Goal: Task Accomplishment & Management: Complete application form

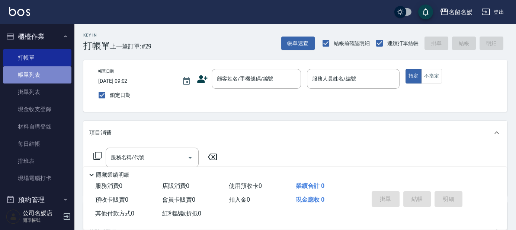
click at [49, 72] on link "帳單列表" at bounding box center [37, 74] width 68 height 17
click at [48, 72] on link "帳單列表" at bounding box center [37, 74] width 68 height 17
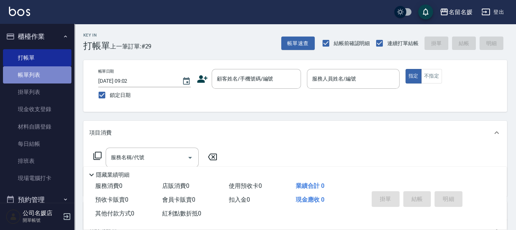
click at [48, 72] on link "帳單列表" at bounding box center [37, 74] width 68 height 17
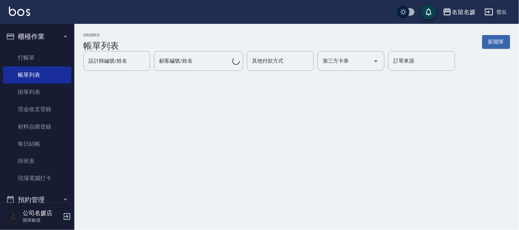
click at [50, 72] on link "帳單列表" at bounding box center [37, 74] width 68 height 17
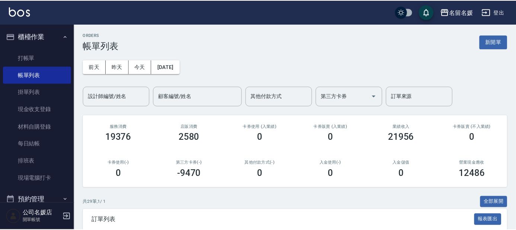
scroll to position [169, 0]
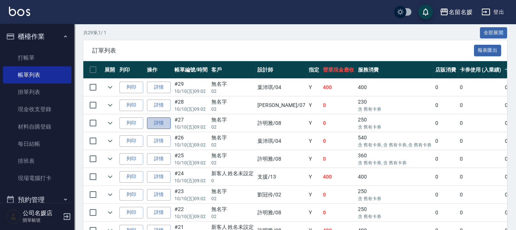
click at [155, 123] on link "詳情" at bounding box center [159, 123] width 24 height 12
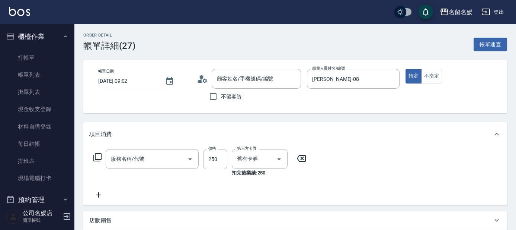
type input "[DATE] 09:02"
type input "[PERSON_NAME]-08"
type input "洗髮券-(卡)250(212)"
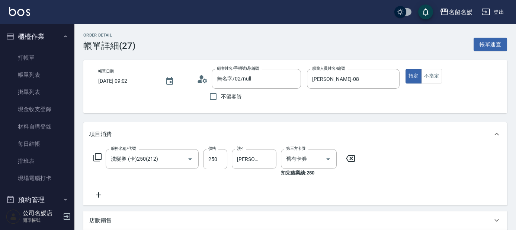
type input "無名字/02/null"
drag, startPoint x: 179, startPoint y: 158, endPoint x: 169, endPoint y: 156, distance: 10.5
click at [180, 158] on icon "Clear" at bounding box center [179, 159] width 4 height 4
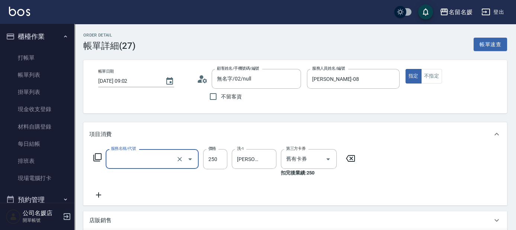
drag, startPoint x: 147, startPoint y: 158, endPoint x: 145, endPoint y: 154, distance: 5.0
click at [147, 158] on input "服務名稱/代號" at bounding box center [141, 158] width 65 height 13
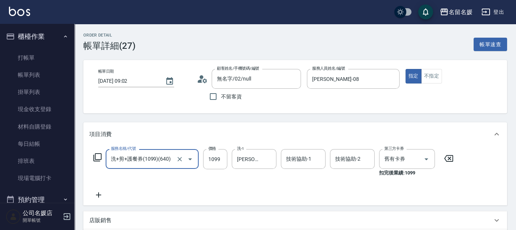
type input "洗+剪+護餐券(1099)(640)"
drag, startPoint x: 450, startPoint y: 157, endPoint x: 370, endPoint y: 161, distance: 80.1
click at [449, 157] on icon at bounding box center [448, 158] width 19 height 9
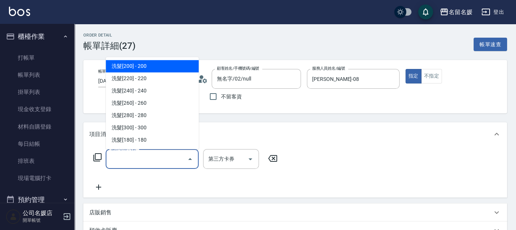
click at [164, 153] on input "服務名稱/代號" at bounding box center [146, 158] width 75 height 13
type input "209"
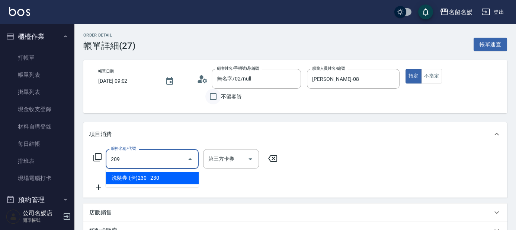
type input "舊有卡券"
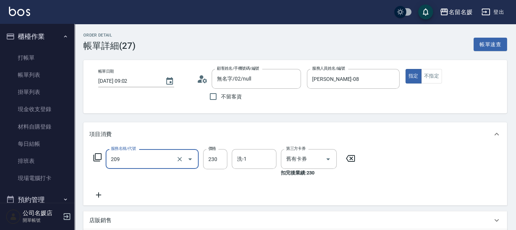
click at [261, 158] on input "洗-1" at bounding box center [254, 158] width 38 height 13
type input "洗髮券-(卡)230(209)"
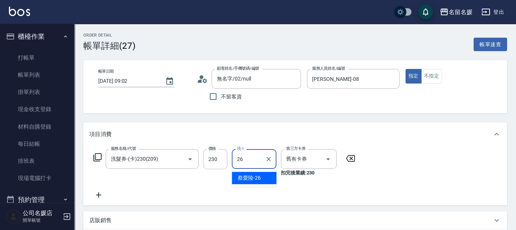
type input "[PERSON_NAME]-26"
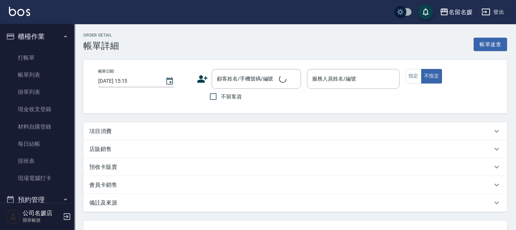
click at [157, 101] on div "帳單日期 [DATE] 15:15" at bounding box center [144, 86] width 93 height 35
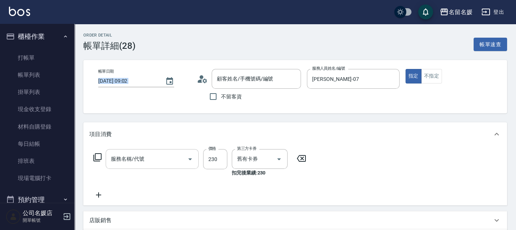
type input "[DATE] 09:02"
type input "[PERSON_NAME]-07"
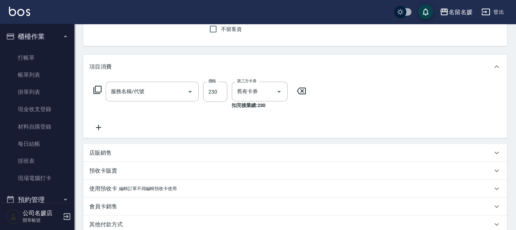
type input "洗髮券-(卡)230(209)"
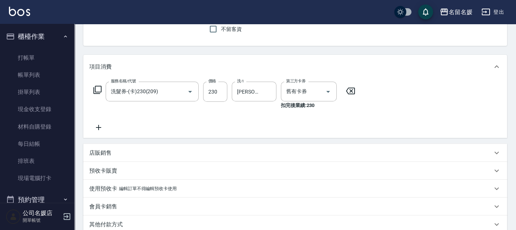
type input "無名字/02/null"
click at [99, 87] on icon at bounding box center [97, 89] width 9 height 9
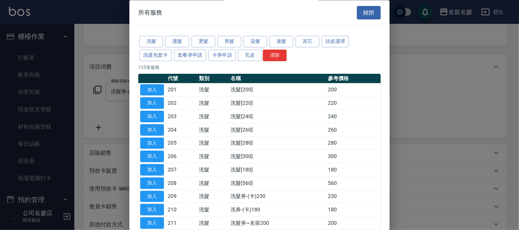
click at [307, 41] on button "其它" at bounding box center [308, 42] width 24 height 12
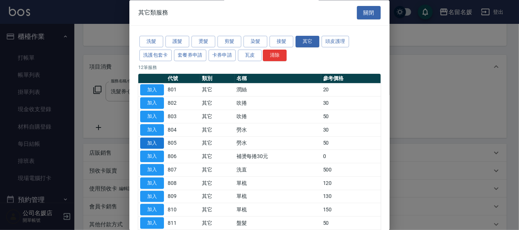
click at [146, 141] on button "加入" at bounding box center [152, 143] width 24 height 12
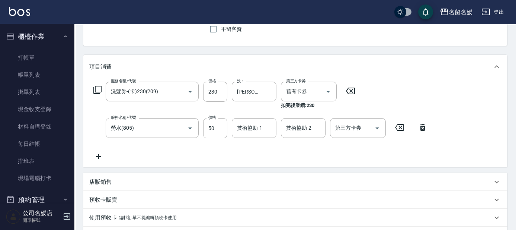
click at [240, 128] on div "技術協助-1 技術協助-1" at bounding box center [254, 128] width 45 height 20
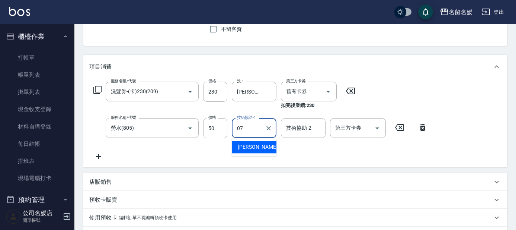
type input "[PERSON_NAME]-07"
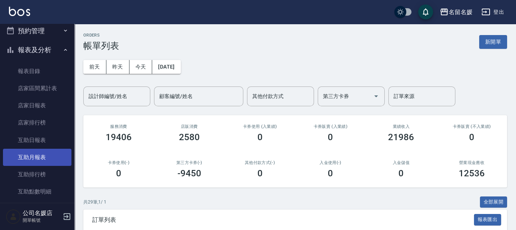
scroll to position [169, 0]
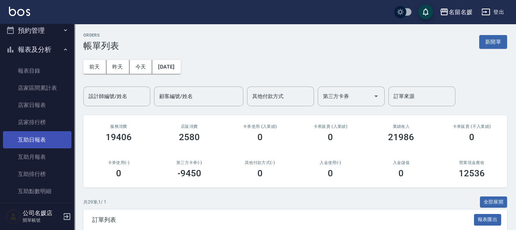
click at [37, 138] on link "互助日報表" at bounding box center [37, 139] width 68 height 17
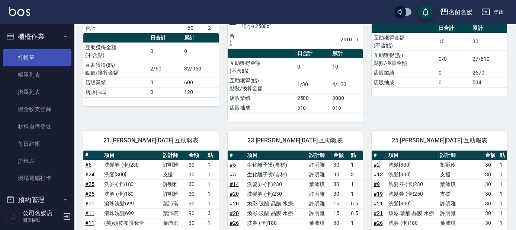
click at [36, 62] on link "打帳單" at bounding box center [37, 57] width 68 height 17
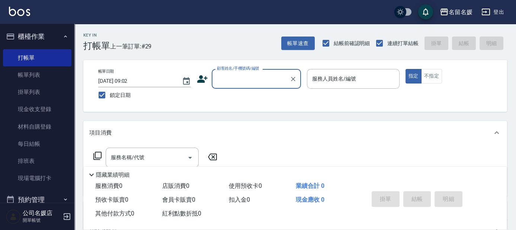
click at [252, 80] on input "顧客姓名/手機號碼/編號" at bounding box center [250, 78] width 71 height 13
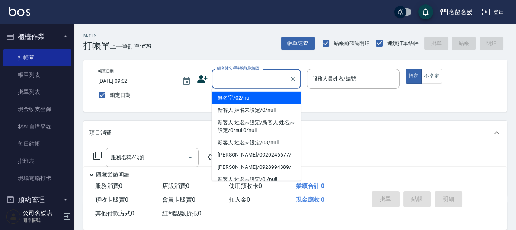
click at [253, 95] on li "無名字/02/null" at bounding box center [256, 98] width 89 height 12
type input "無名字/02/null"
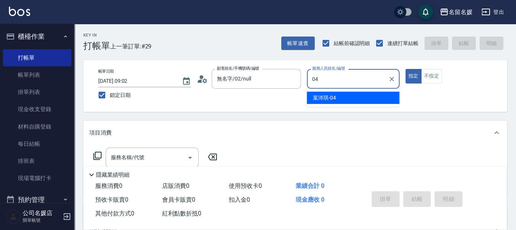
click at [351, 94] on div "[PERSON_NAME]-04" at bounding box center [353, 98] width 93 height 12
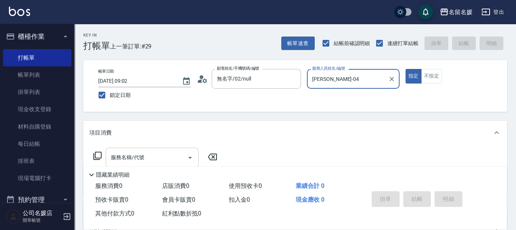
type input "[PERSON_NAME]-04"
click at [169, 156] on input "服務名稱/代號" at bounding box center [146, 157] width 75 height 13
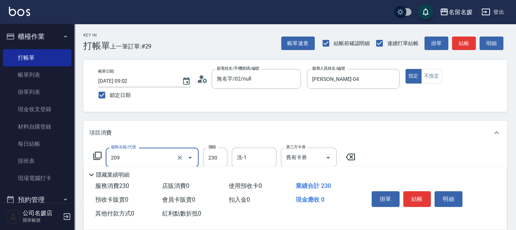
drag, startPoint x: 164, startPoint y: 157, endPoint x: 163, endPoint y: 163, distance: 6.0
click at [164, 158] on input "209" at bounding box center [141, 157] width 65 height 13
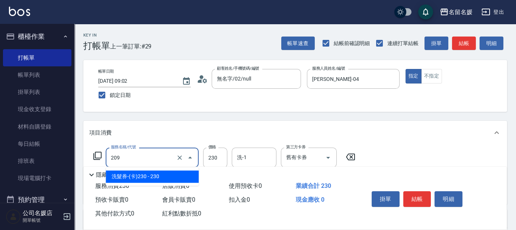
drag, startPoint x: 158, startPoint y: 174, endPoint x: 263, endPoint y: 171, distance: 104.2
click at [160, 174] on span "洗髮券-(卡)230 - 230" at bounding box center [152, 176] width 93 height 12
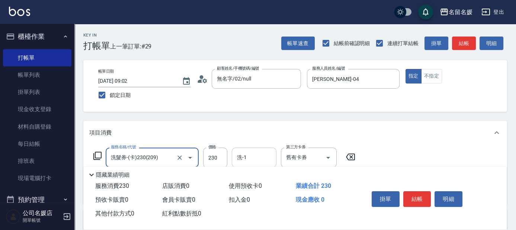
type input "洗髮券-(卡)230(209)"
click at [255, 158] on input "洗-1" at bounding box center [254, 157] width 38 height 13
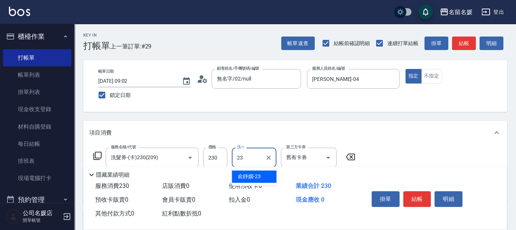
click at [248, 173] on span "[PERSON_NAME]-23" at bounding box center [249, 176] width 23 height 8
type input "[PERSON_NAME]-23"
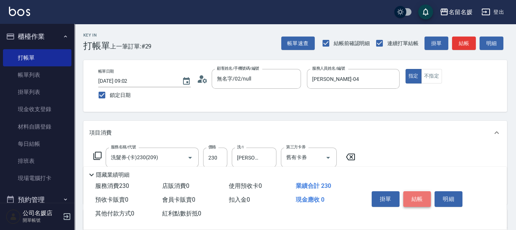
click at [419, 199] on button "結帳" at bounding box center [417, 199] width 28 height 16
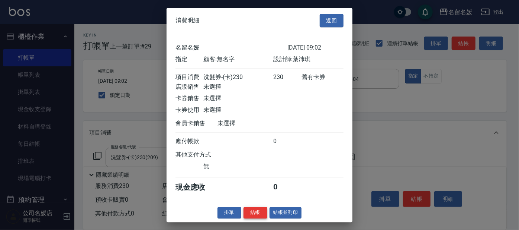
click at [257, 217] on button "結帳" at bounding box center [256, 212] width 24 height 12
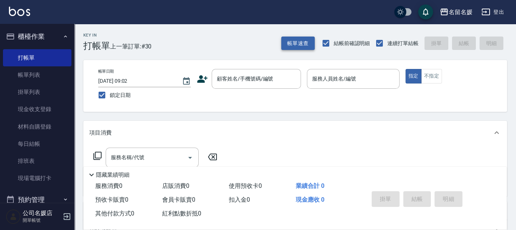
click at [301, 41] on button "帳單速查" at bounding box center [297, 43] width 33 height 14
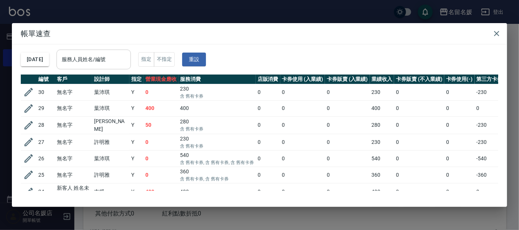
click at [96, 61] on div "服務人員姓名/編號 服務人員姓名/編號" at bounding box center [94, 59] width 74 height 20
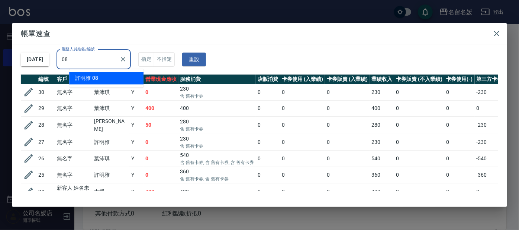
click at [113, 78] on div "[PERSON_NAME]-08" at bounding box center [106, 78] width 74 height 12
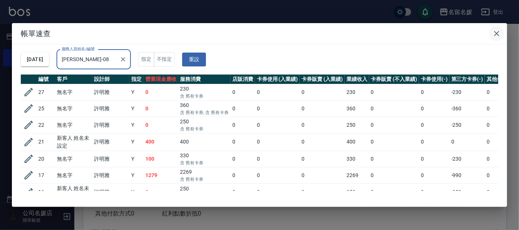
type input "[PERSON_NAME]-08"
click at [496, 32] on icon "button" at bounding box center [496, 33] width 5 height 5
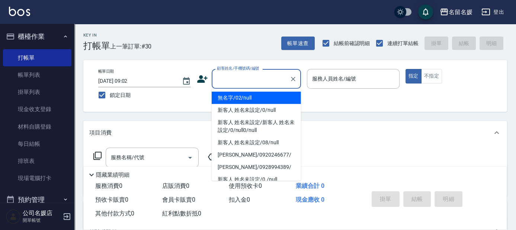
click at [256, 78] on input "顧客姓名/手機號碼/編號" at bounding box center [250, 78] width 71 height 13
click at [277, 100] on li "無名字/02/null" at bounding box center [256, 98] width 89 height 12
type input "無名字/02/null"
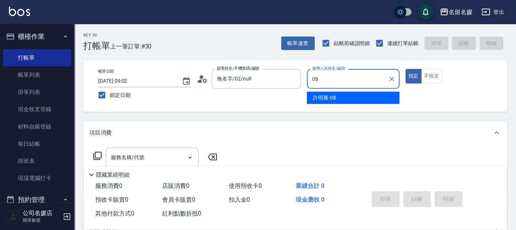
click at [323, 94] on span "[PERSON_NAME]-08" at bounding box center [324, 98] width 23 height 8
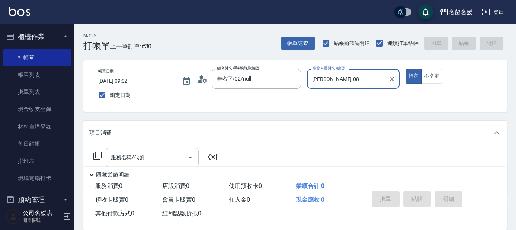
type input "[PERSON_NAME]-08"
click at [172, 153] on input "服務名稱/代號" at bounding box center [146, 157] width 75 height 13
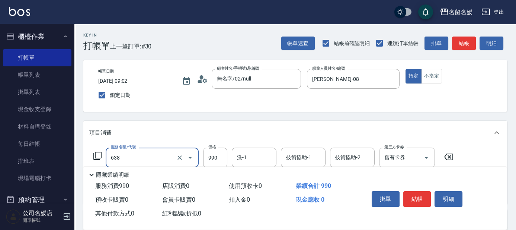
click at [163, 160] on input "638" at bounding box center [141, 157] width 65 height 13
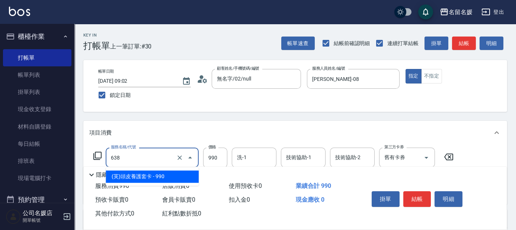
drag, startPoint x: 150, startPoint y: 175, endPoint x: 158, endPoint y: 174, distance: 7.6
click at [151, 175] on span "(芙)頭皮養護套卡 - 990" at bounding box center [152, 176] width 93 height 12
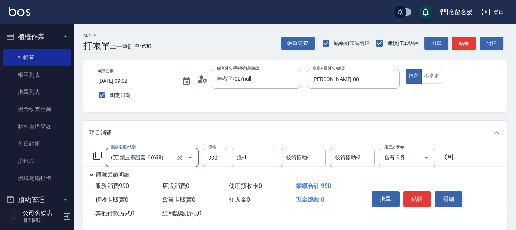
type input "(芙)頭皮養護套卡(638)"
drag, startPoint x: 258, startPoint y: 153, endPoint x: 246, endPoint y: 152, distance: 12.7
click at [258, 153] on input "洗-1" at bounding box center [254, 157] width 38 height 13
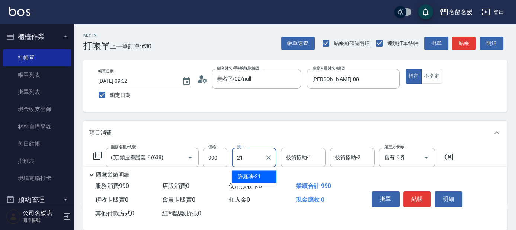
click at [251, 174] on span "[PERSON_NAME]-21" at bounding box center [249, 176] width 23 height 8
type input "[PERSON_NAME]-21"
click at [305, 156] on div "技術協助-1 技術協助-1" at bounding box center [303, 157] width 45 height 20
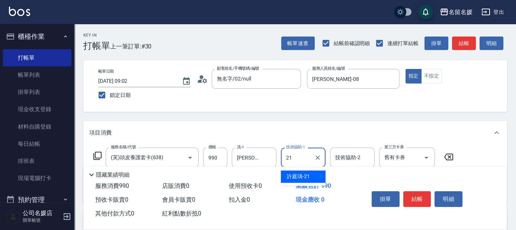
click at [301, 174] on span "[PERSON_NAME]-21" at bounding box center [298, 176] width 23 height 8
type input "[PERSON_NAME]-21"
click at [416, 198] on button "結帳" at bounding box center [417, 199] width 28 height 16
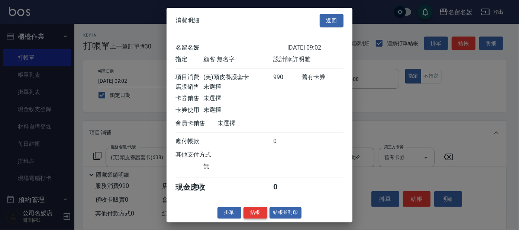
click at [254, 212] on button "結帳" at bounding box center [256, 212] width 24 height 12
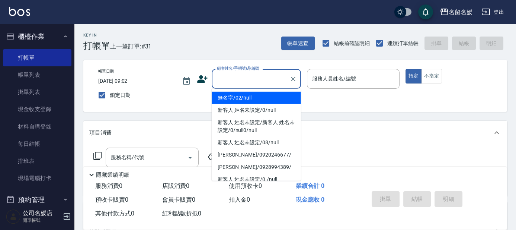
click at [251, 79] on input "顧客姓名/手機號碼/編號" at bounding box center [250, 78] width 71 height 13
click at [258, 99] on li "無名字/02/null" at bounding box center [256, 98] width 89 height 12
click at [326, 79] on label "服務人員姓名/編號" at bounding box center [334, 78] width 44 height 7
click at [326, 79] on input "服務人員姓名/編號" at bounding box center [353, 78] width 86 height 13
type input "無名字/02/null"
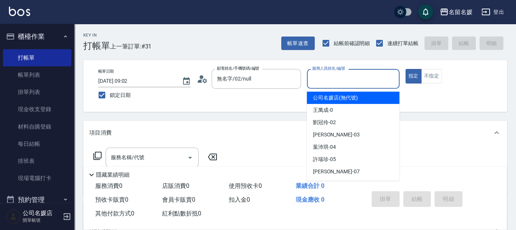
click at [367, 80] on input "服務人員姓名/編號" at bounding box center [353, 78] width 86 height 13
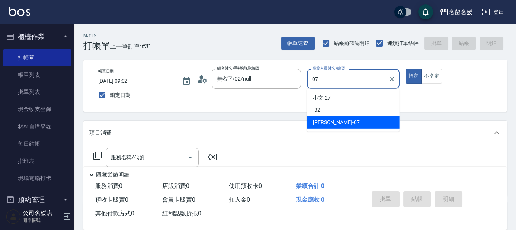
type input "07"
type button "true"
type input "[PERSON_NAME]-07"
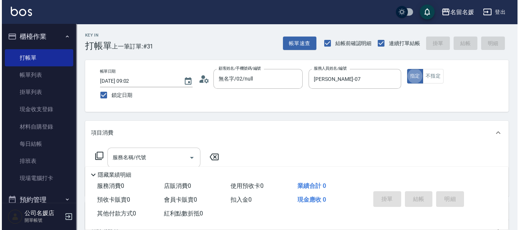
scroll to position [33, 0]
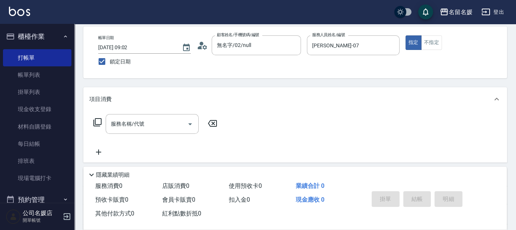
click at [96, 121] on icon at bounding box center [97, 122] width 9 height 9
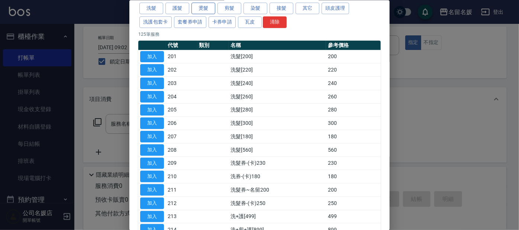
click at [206, 11] on button "燙髮" at bounding box center [204, 9] width 24 height 12
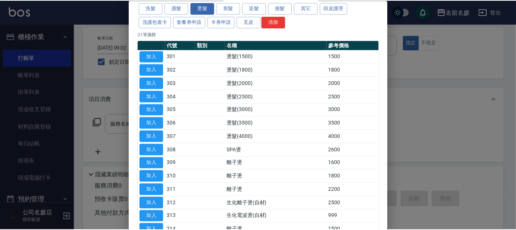
scroll to position [135, 0]
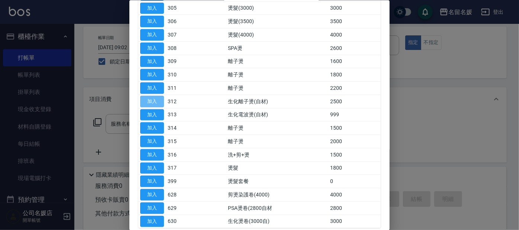
drag, startPoint x: 160, startPoint y: 98, endPoint x: 202, endPoint y: 105, distance: 43.0
click at [160, 97] on button "加入" at bounding box center [152, 101] width 24 height 12
type input "生化離子燙(自材)(312)"
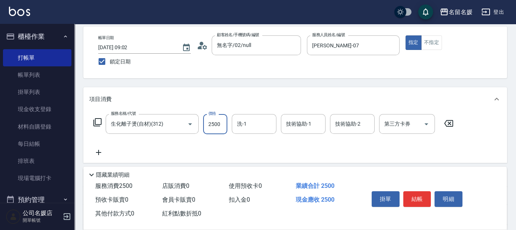
click at [224, 121] on input "2500" at bounding box center [215, 124] width 24 height 20
drag, startPoint x: 263, startPoint y: 115, endPoint x: 258, endPoint y: 120, distance: 6.6
click at [258, 120] on div "洗-1" at bounding box center [254, 124] width 45 height 20
type input "3000"
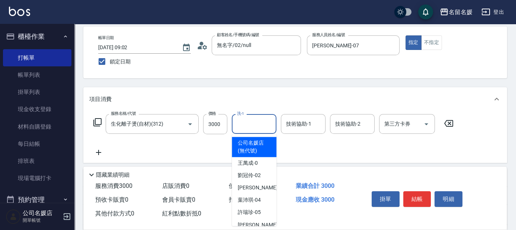
click at [258, 120] on input "洗-1" at bounding box center [254, 123] width 38 height 13
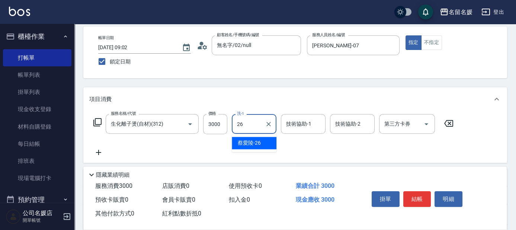
type input "[PERSON_NAME]-26"
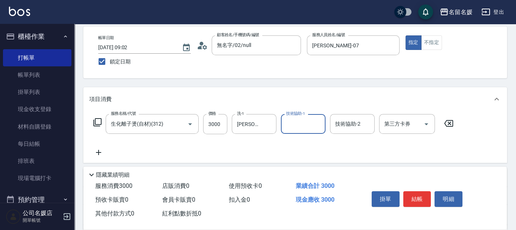
click at [308, 122] on input "技術協助-1" at bounding box center [303, 123] width 38 height 13
type input "[PERSON_NAME]-26"
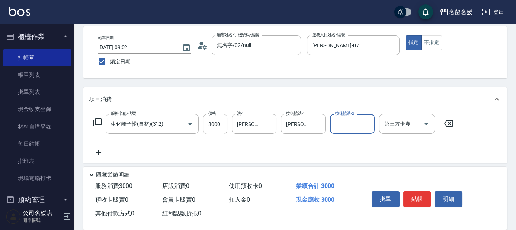
scroll to position [67, 0]
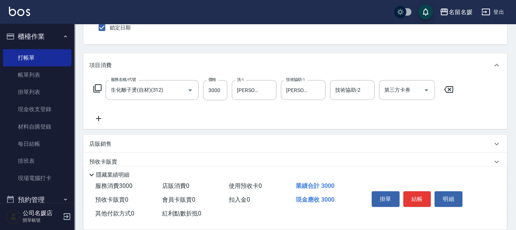
click at [103, 116] on icon at bounding box center [98, 118] width 19 height 9
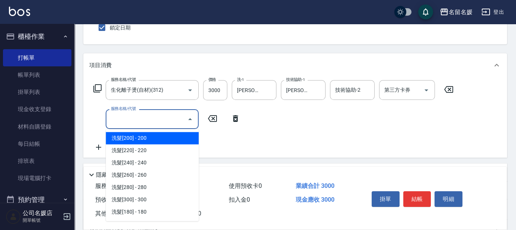
click at [151, 116] on input "服務名稱/代號" at bounding box center [146, 118] width 75 height 13
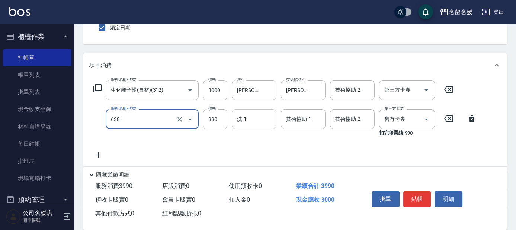
click at [265, 117] on input "洗-1" at bounding box center [254, 118] width 38 height 13
type input "(芙)頭皮養護套卡(638)"
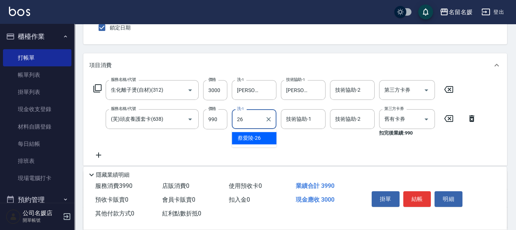
type input "[PERSON_NAME]-26"
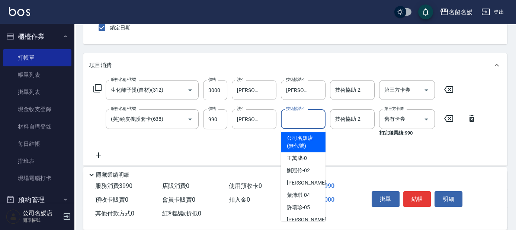
click at [311, 118] on input "技術協助-1" at bounding box center [303, 118] width 38 height 13
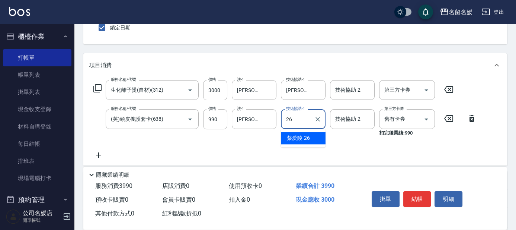
type input "[PERSON_NAME]-26"
click at [102, 150] on icon at bounding box center [98, 154] width 19 height 9
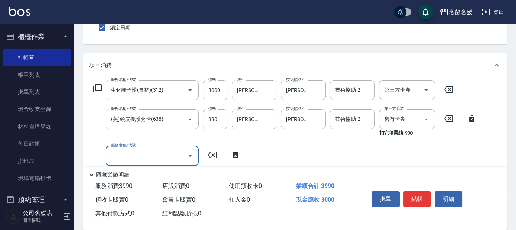
click at [159, 151] on input "服務名稱/代號" at bounding box center [146, 155] width 75 height 13
click at [260, 155] on input "洗-1" at bounding box center [254, 155] width 38 height 13
type input "滾珠洗髮699(299)"
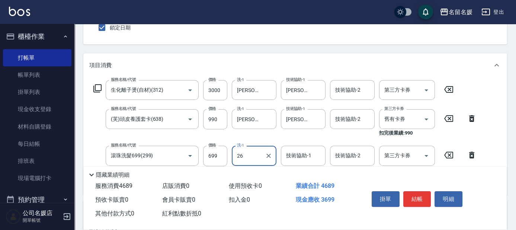
type input "[PERSON_NAME]-26"
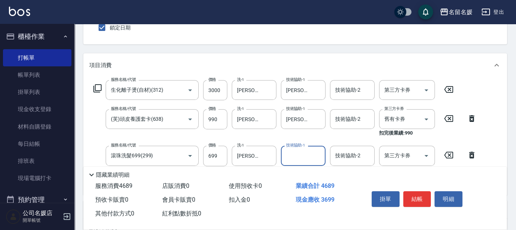
click at [295, 156] on input "技術協助-1" at bounding box center [303, 155] width 38 height 13
type input "[PERSON_NAME]-26"
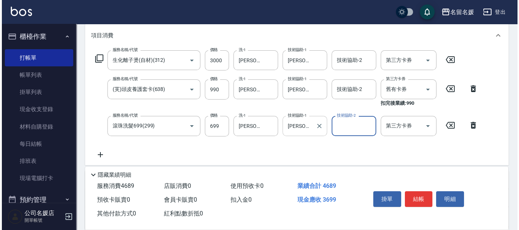
scroll to position [101, 0]
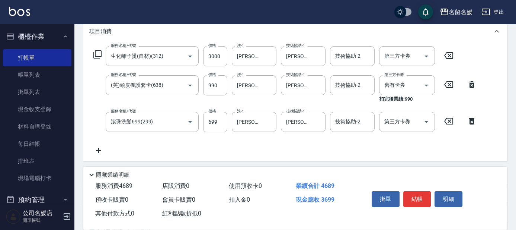
click at [99, 53] on icon at bounding box center [97, 54] width 9 height 9
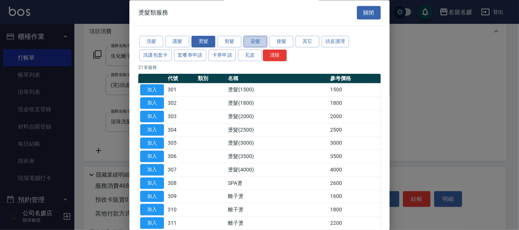
click at [259, 42] on button "染髮" at bounding box center [256, 42] width 24 height 12
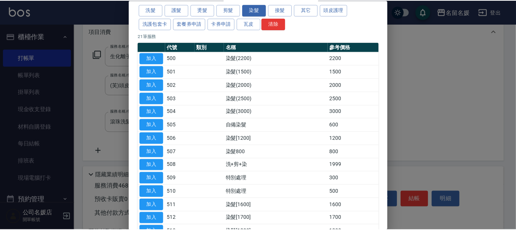
scroll to position [33, 0]
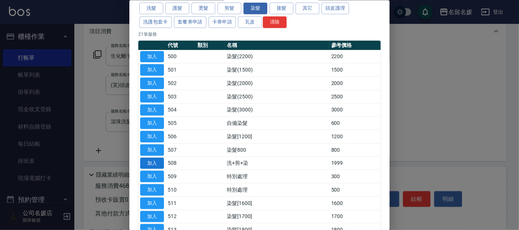
click at [150, 157] on button "加入" at bounding box center [152, 163] width 24 height 12
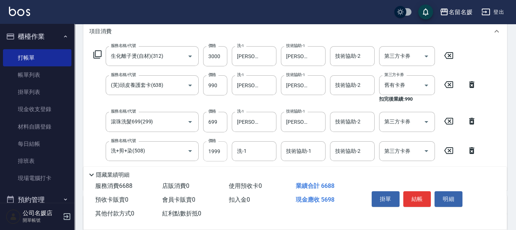
click at [222, 149] on input "1999" at bounding box center [215, 151] width 24 height 20
type input "2000"
click at [266, 153] on input "洗-1" at bounding box center [254, 150] width 38 height 13
type input "[PERSON_NAME]-26"
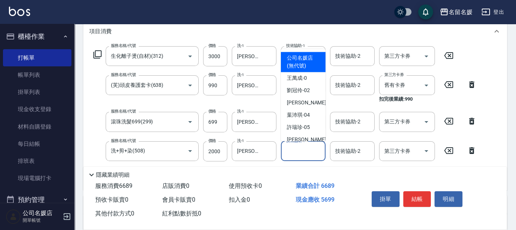
click at [308, 151] on input "技術協助-1" at bounding box center [303, 150] width 38 height 13
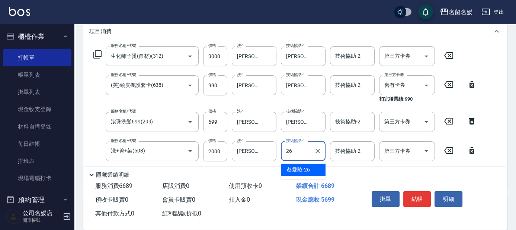
type input "[PERSON_NAME]-26"
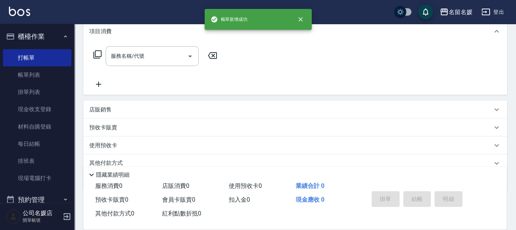
scroll to position [0, 0]
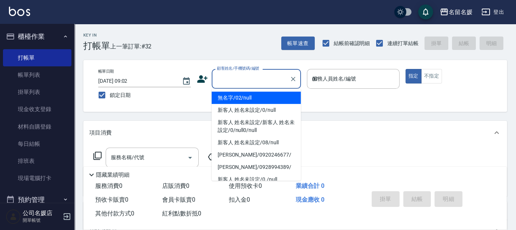
type input "07"
type input "無名字/02/null"
type input "[PERSON_NAME]-07"
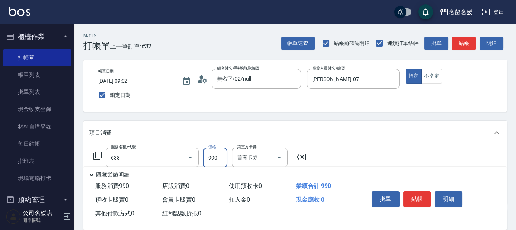
type input "(芙)頭皮養護套卡(638)"
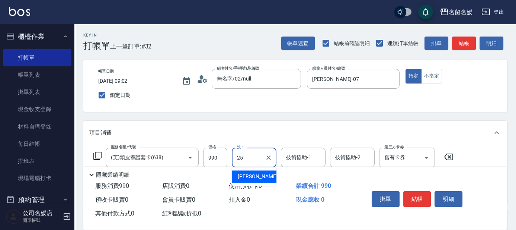
type input "[PERSON_NAME]-25"
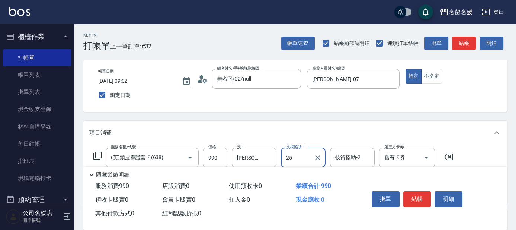
type input "[PERSON_NAME]-25"
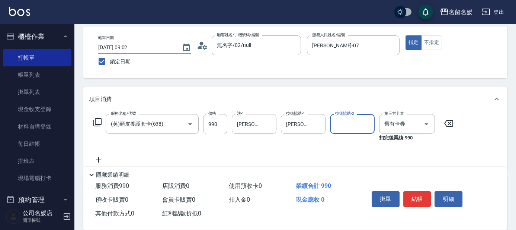
scroll to position [33, 0]
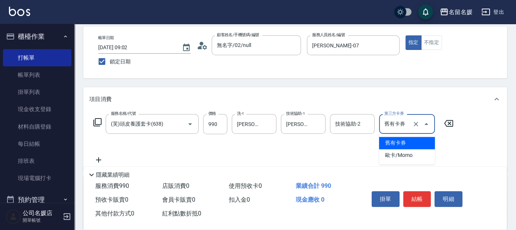
type input "舊有卡券"
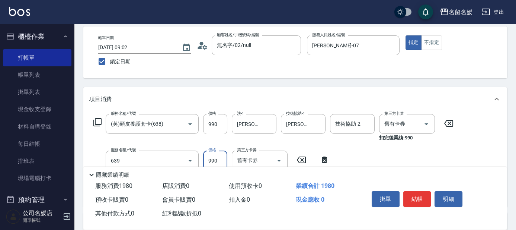
type input "(芙)蘆薈髮膜套卡(自材)(639)"
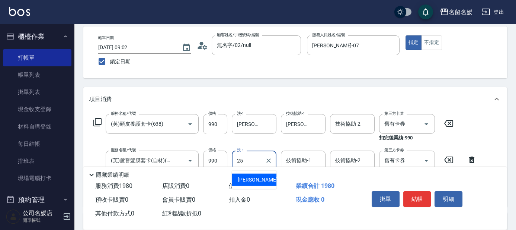
type input "25"
type input "[PERSON_NAME]-25"
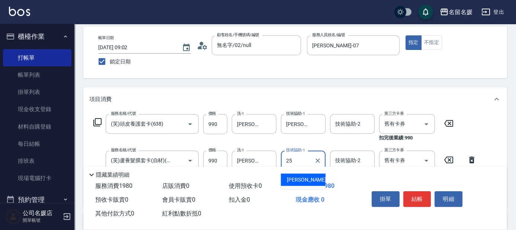
type input "[PERSON_NAME]-25"
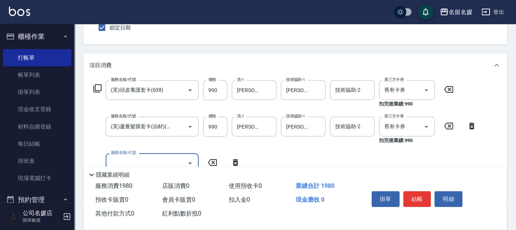
scroll to position [0, 0]
type input "滾珠洗髮699(299)"
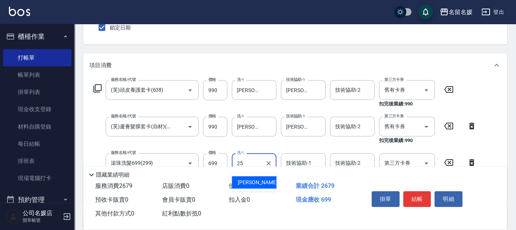
type input "25"
type input "[PERSON_NAME]-25"
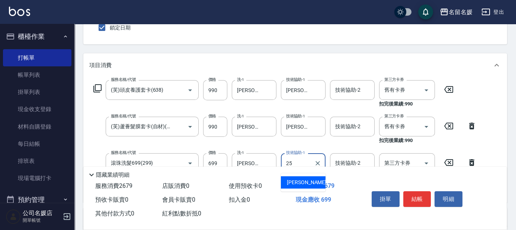
type input "[PERSON_NAME]-25"
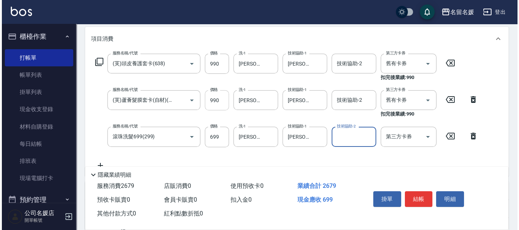
scroll to position [101, 0]
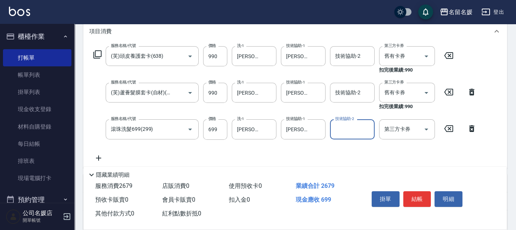
click at [97, 51] on icon at bounding box center [97, 54] width 9 height 9
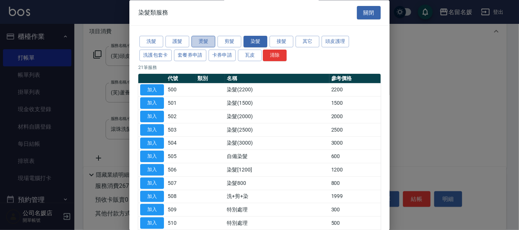
click at [195, 38] on button "燙髮" at bounding box center [204, 42] width 24 height 12
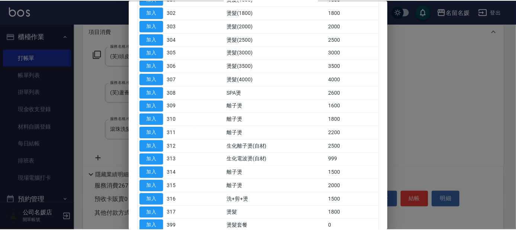
scroll to position [172, 0]
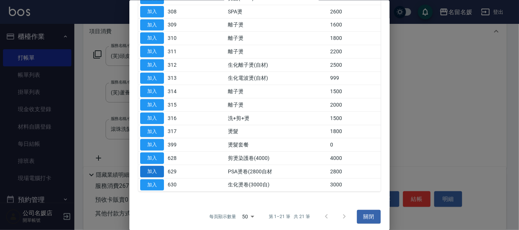
click at [157, 167] on button "加入" at bounding box center [152, 171] width 24 height 12
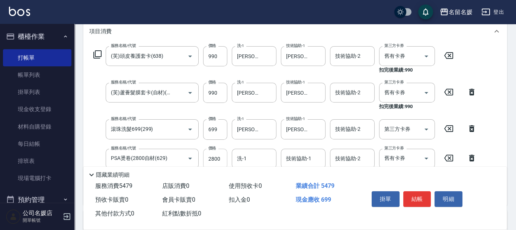
click at [212, 155] on input "2800" at bounding box center [215, 158] width 24 height 20
type input "3000"
type input "25"
type input "[PERSON_NAME]-25"
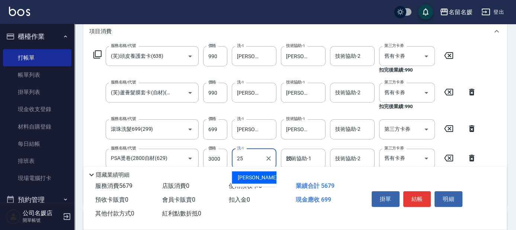
type input "[PERSON_NAME]-25"
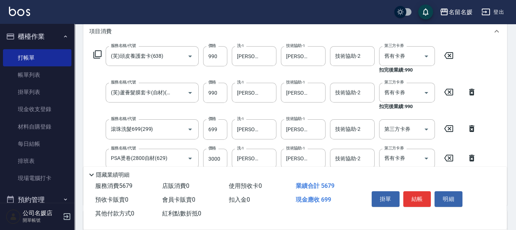
click at [219, 107] on div "價格 990 價格" at bounding box center [215, 97] width 24 height 28
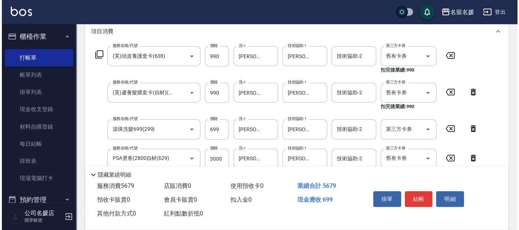
scroll to position [0, 0]
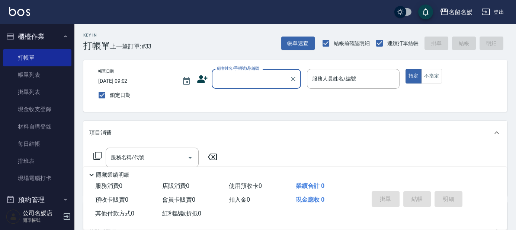
click at [229, 79] on input "顧客姓名/手機號碼/編號" at bounding box center [250, 78] width 71 height 13
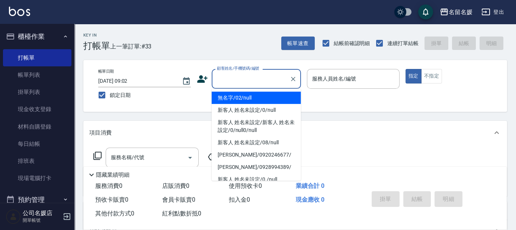
click at [250, 94] on li "無名字/02/null" at bounding box center [256, 98] width 89 height 12
type input "無名字/02/null"
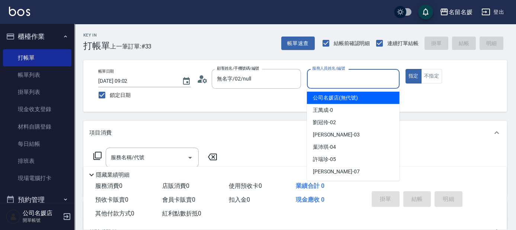
click at [334, 73] on input "服務人員姓名/編號" at bounding box center [353, 78] width 86 height 13
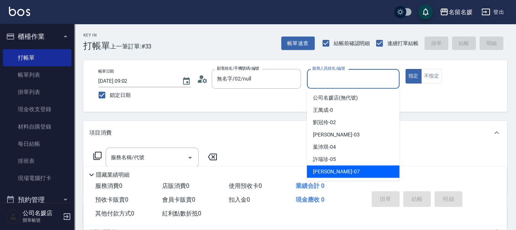
click at [338, 173] on div "[PERSON_NAME] -07" at bounding box center [353, 171] width 93 height 12
type input "[PERSON_NAME]-07"
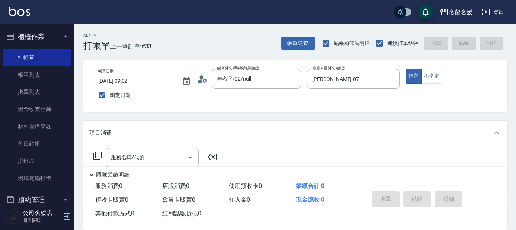
click at [96, 155] on icon at bounding box center [97, 155] width 9 height 9
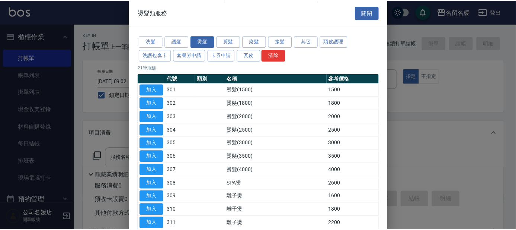
scroll to position [135, 0]
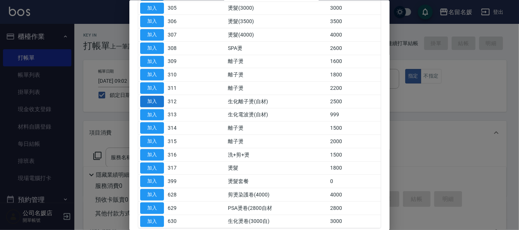
click at [157, 100] on button "加入" at bounding box center [152, 101] width 24 height 12
type input "生化離子燙(自材)(312)"
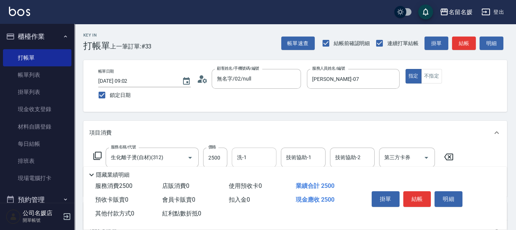
click at [253, 153] on input "洗-1" at bounding box center [254, 157] width 38 height 13
click at [259, 176] on div "yun -28" at bounding box center [254, 176] width 45 height 12
type input "yun-28"
click at [305, 161] on div "技術協助-1 技術協助-1" at bounding box center [303, 157] width 45 height 20
click at [298, 176] on span "yun -28" at bounding box center [295, 176] width 16 height 8
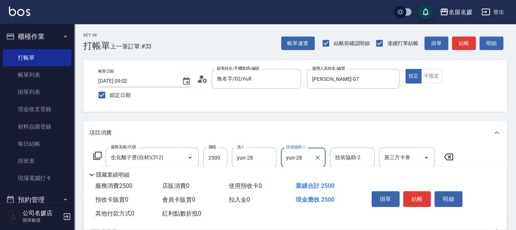
type input "yun-28"
click at [97, 151] on icon at bounding box center [97, 155] width 9 height 9
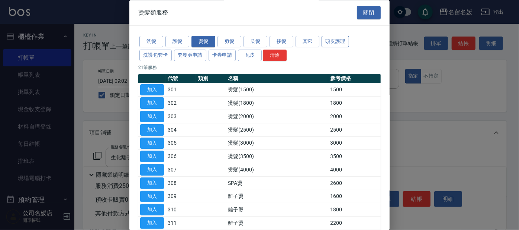
click at [328, 38] on button "頭皮護理" at bounding box center [336, 42] width 28 height 12
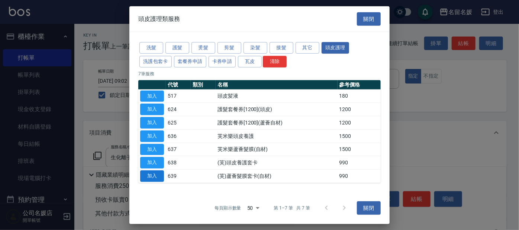
click at [150, 176] on button "加入" at bounding box center [152, 176] width 24 height 12
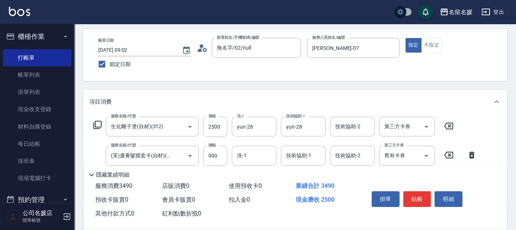
scroll to position [101, 0]
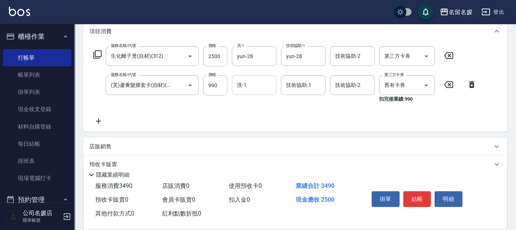
click at [261, 85] on input "洗-1" at bounding box center [254, 84] width 38 height 13
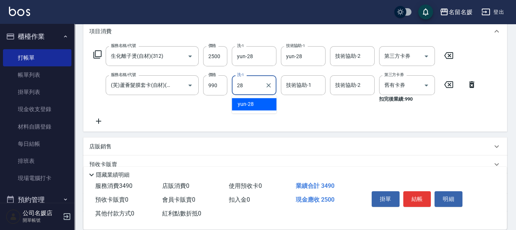
click at [262, 103] on div "yun -28" at bounding box center [254, 104] width 45 height 12
type input "yun-28"
click at [296, 80] on input "技術協助-1" at bounding box center [303, 84] width 38 height 13
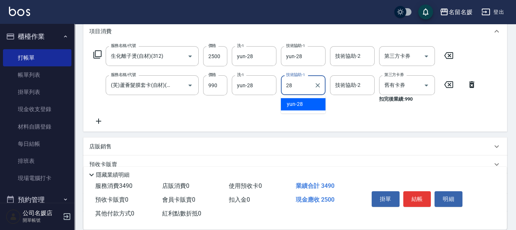
click at [302, 101] on span "yun -28" at bounding box center [295, 104] width 16 height 8
type input "yun-28"
click at [392, 84] on input "舊有卡券" at bounding box center [396, 84] width 28 height 13
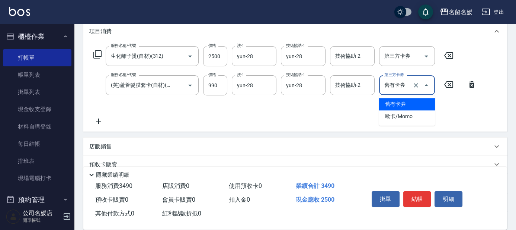
click at [395, 106] on span "舊有卡券" at bounding box center [407, 104] width 56 height 12
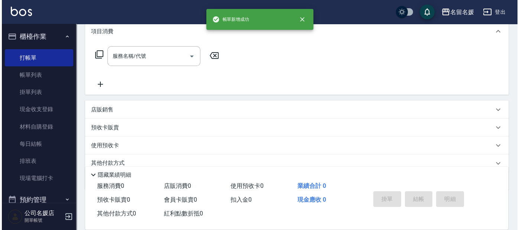
scroll to position [0, 0]
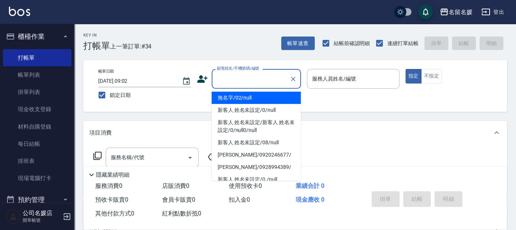
click at [243, 74] on input "顧客姓名/手機號碼/編號" at bounding box center [250, 78] width 71 height 13
click at [243, 94] on li "無名字/02/null" at bounding box center [256, 98] width 89 height 12
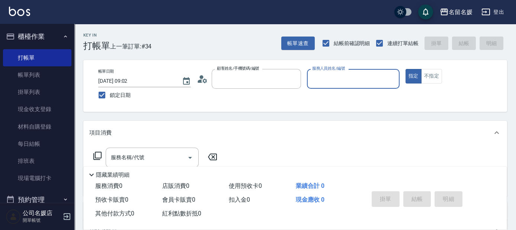
type input "無名字/02/null"
click at [325, 80] on input "服務人員姓名/編號" at bounding box center [353, 78] width 86 height 13
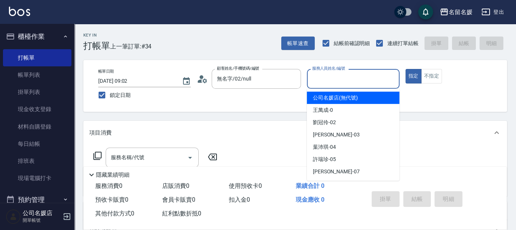
click at [332, 83] on input "服務人員姓名/編號" at bounding box center [353, 78] width 86 height 13
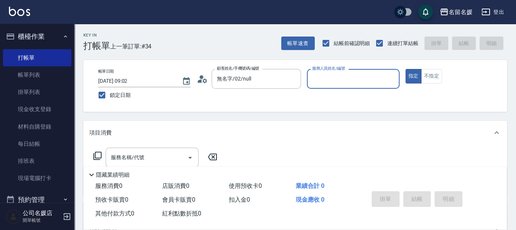
click at [337, 81] on input "服務人員姓名/編號" at bounding box center [353, 78] width 86 height 13
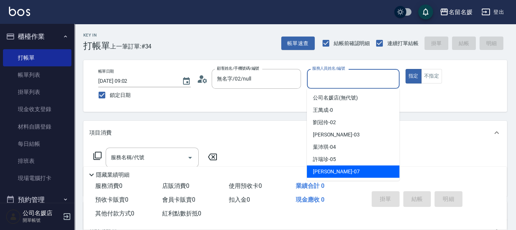
click at [327, 173] on span "[PERSON_NAME] -07" at bounding box center [336, 171] width 47 height 8
type input "[PERSON_NAME]-07"
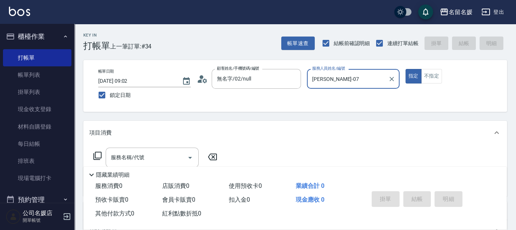
click at [95, 154] on icon at bounding box center [97, 155] width 8 height 8
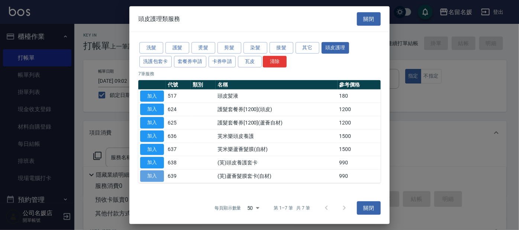
click at [153, 172] on button "加入" at bounding box center [152, 176] width 24 height 12
type input "(芙)蘆薈髮膜套卡(自材)(639)"
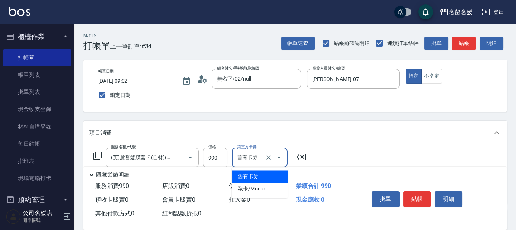
click at [250, 157] on input "舊有卡券" at bounding box center [249, 157] width 28 height 13
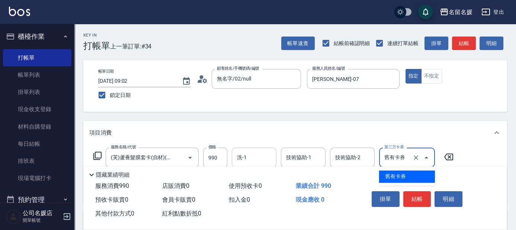
type input "舊有卡券"
click at [256, 156] on input "洗-1" at bounding box center [254, 157] width 38 height 13
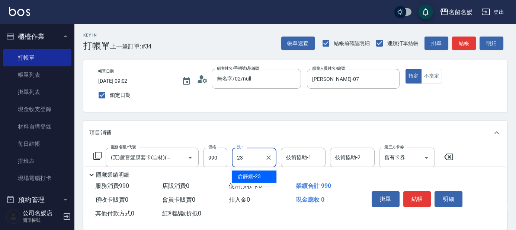
click at [262, 172] on div "[PERSON_NAME]-23" at bounding box center [254, 176] width 45 height 12
type input "[PERSON_NAME]-23"
click at [293, 156] on div "技術協助-1 技術協助-1" at bounding box center [303, 157] width 45 height 20
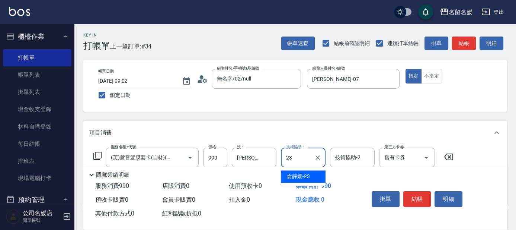
click at [305, 177] on span "[PERSON_NAME]-23" at bounding box center [298, 176] width 23 height 8
type input "[PERSON_NAME]-23"
click at [391, 158] on input "舊有卡券" at bounding box center [396, 157] width 28 height 13
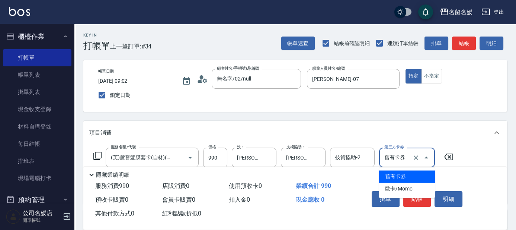
click at [394, 176] on span "舊有卡券" at bounding box center [407, 176] width 56 height 12
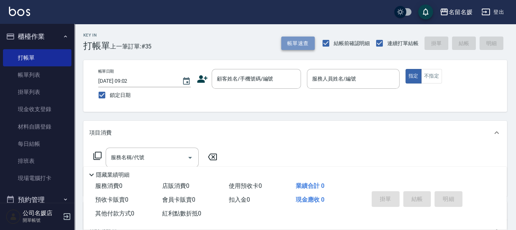
click at [297, 43] on button "帳單速查" at bounding box center [297, 43] width 33 height 14
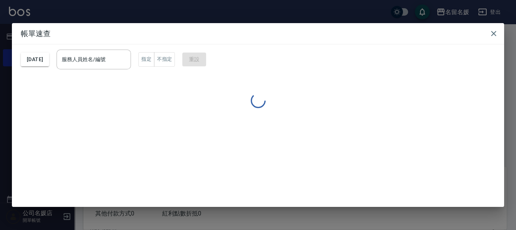
click at [117, 59] on div "服務人員姓名/編號 服務人員姓名/編號" at bounding box center [94, 59] width 74 height 20
click at [97, 59] on label "服務人員姓名/編號" at bounding box center [84, 58] width 44 height 7
click at [97, 59] on input "服務人員姓名/編號" at bounding box center [94, 59] width 68 height 13
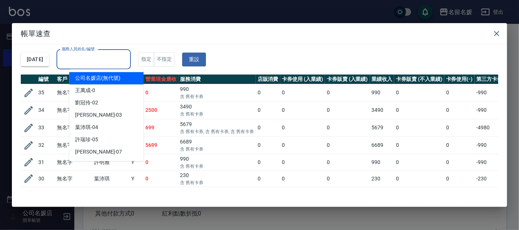
click at [116, 46] on div "[DATE] 服務人員姓名/編號 服務人員姓名/編號 指定 不指定 重設" at bounding box center [260, 59] width 478 height 30
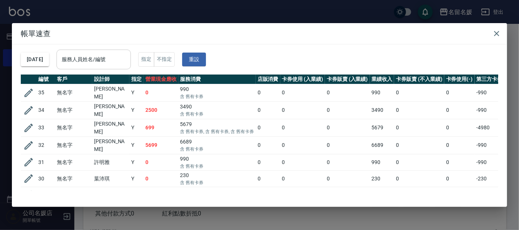
click at [109, 60] on input "服務人員姓名/編號" at bounding box center [94, 59] width 68 height 13
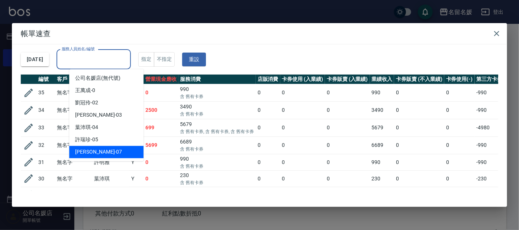
click at [99, 150] on div "[PERSON_NAME] -07" at bounding box center [106, 151] width 74 height 12
type input "[PERSON_NAME]-07"
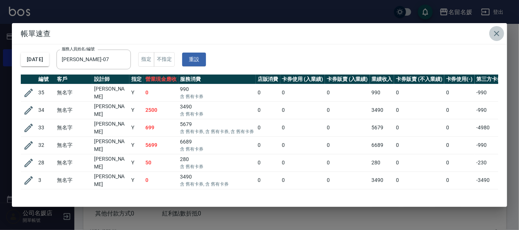
click at [499, 34] on icon "button" at bounding box center [497, 33] width 9 height 9
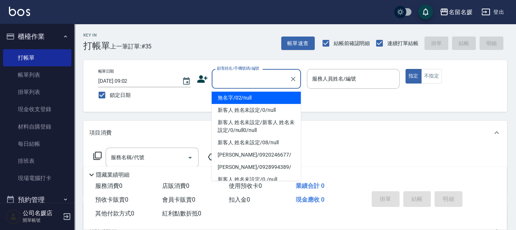
click at [269, 74] on input "顧客姓名/手機號碼/編號" at bounding box center [250, 78] width 71 height 13
click at [271, 98] on li "無名字/02/null" at bounding box center [256, 98] width 89 height 12
type input "無名字/02/null"
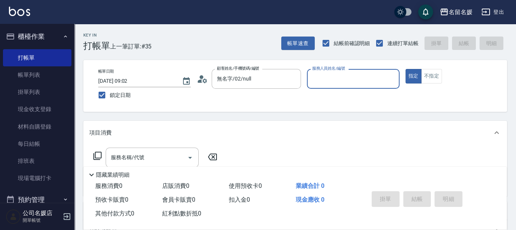
click at [324, 80] on input "服務人員姓名/編號" at bounding box center [353, 78] width 86 height 13
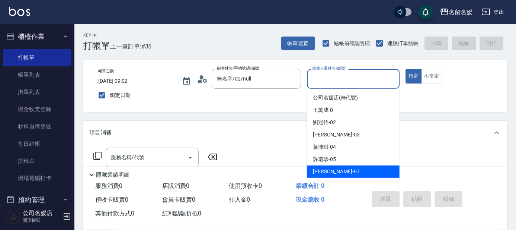
click at [326, 171] on span "[PERSON_NAME] -07" at bounding box center [336, 171] width 47 height 8
type input "[PERSON_NAME]-07"
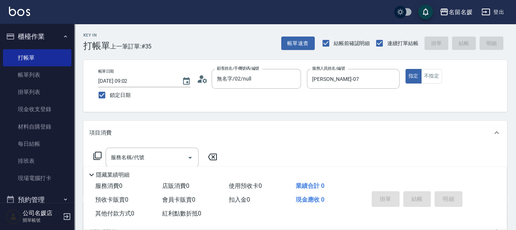
click at [96, 153] on icon at bounding box center [97, 155] width 9 height 9
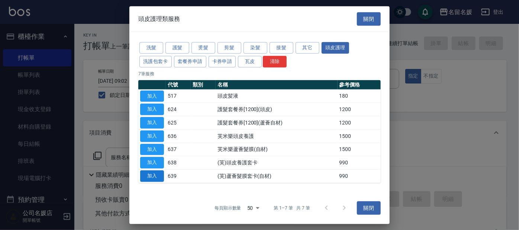
click at [152, 175] on button "加入" at bounding box center [152, 176] width 24 height 12
type input "(芙)蘆薈髮膜套卡(自材)(639)"
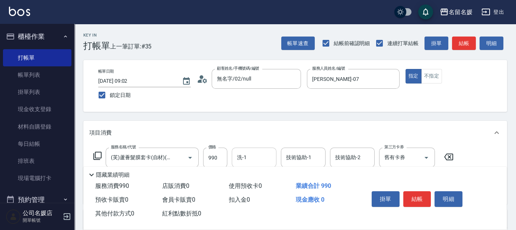
click at [252, 157] on input "洗-1" at bounding box center [254, 157] width 38 height 13
click at [248, 177] on span "yun -28" at bounding box center [246, 176] width 16 height 8
type input "yun-28"
click at [294, 158] on div "技術協助-1 技術協助-1" at bounding box center [303, 157] width 45 height 20
drag, startPoint x: 298, startPoint y: 176, endPoint x: 408, endPoint y: 156, distance: 111.6
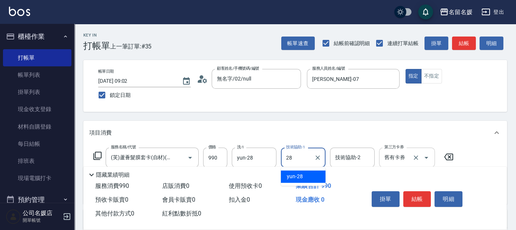
click at [298, 176] on span "yun -28" at bounding box center [295, 176] width 16 height 8
type input "yun-28"
click at [403, 155] on input "舊有卡券" at bounding box center [396, 157] width 28 height 13
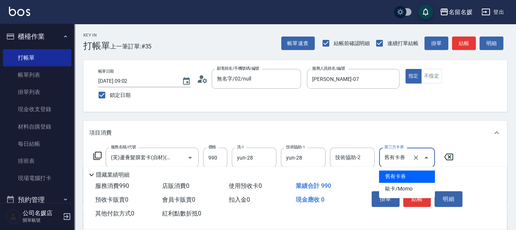
click at [395, 173] on span "舊有卡券" at bounding box center [407, 176] width 56 height 12
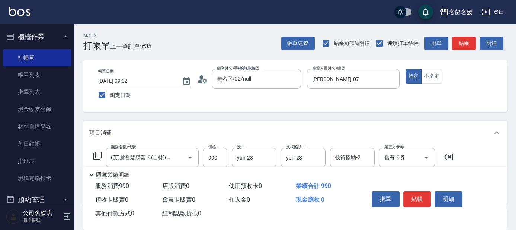
click at [98, 154] on icon at bounding box center [97, 155] width 9 height 9
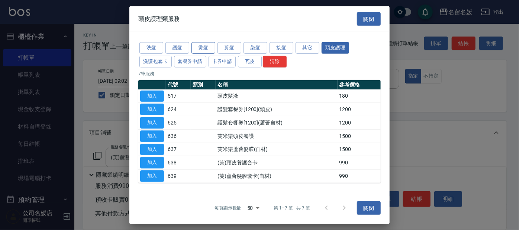
click at [205, 48] on button "燙髮" at bounding box center [204, 48] width 24 height 12
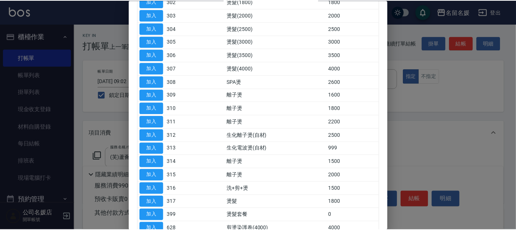
scroll to position [169, 0]
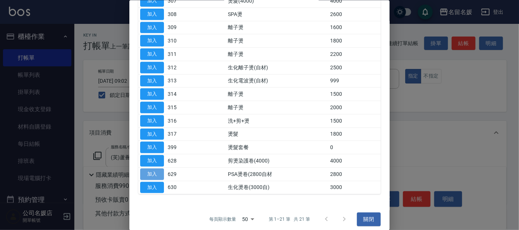
click at [146, 168] on button "加入" at bounding box center [152, 174] width 24 height 12
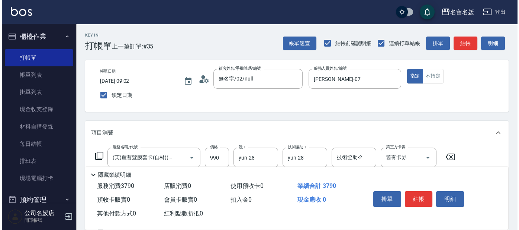
scroll to position [67, 0]
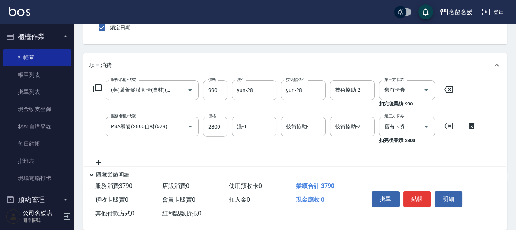
click at [218, 127] on input "2800" at bounding box center [215, 126] width 24 height 20
type input "2000"
click at [263, 131] on input "洗-1" at bounding box center [254, 126] width 38 height 13
click at [264, 142] on div "yun -28" at bounding box center [254, 146] width 45 height 12
type input "yun-28"
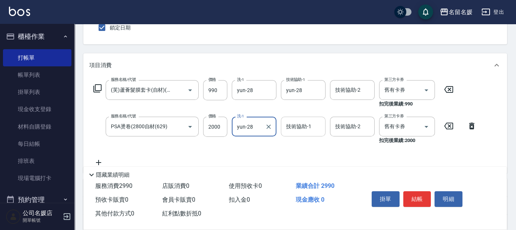
click at [305, 130] on input "技術協助-1" at bounding box center [303, 126] width 38 height 13
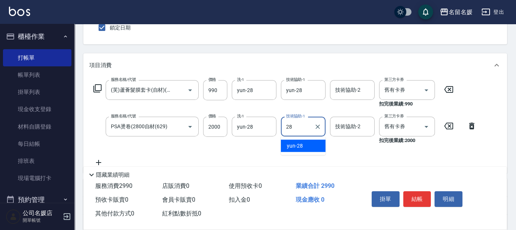
click at [314, 143] on div "yun -28" at bounding box center [303, 146] width 45 height 12
type input "yun-28"
click at [393, 126] on input "舊有卡券" at bounding box center [396, 126] width 28 height 13
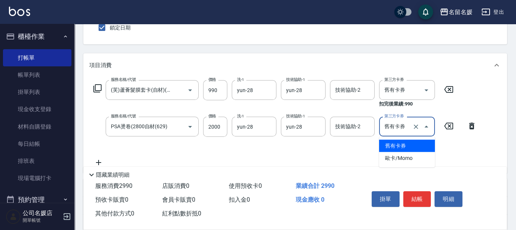
click at [398, 146] on span "舊有卡券" at bounding box center [407, 146] width 56 height 12
click at [98, 88] on icon at bounding box center [97, 88] width 9 height 9
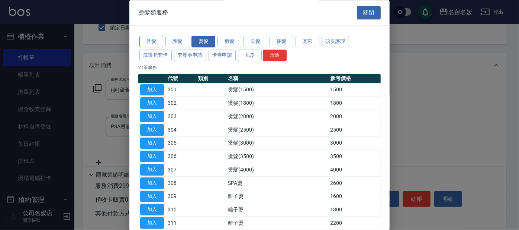
click at [156, 40] on button "洗髮" at bounding box center [152, 42] width 24 height 12
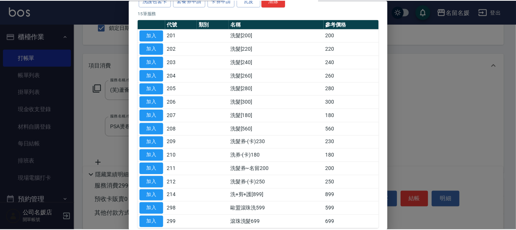
scroll to position [92, 0]
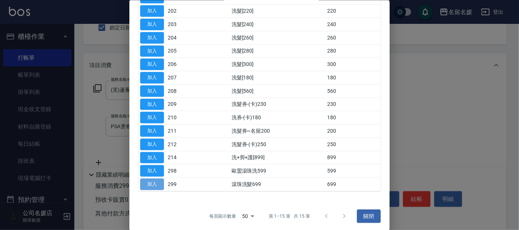
click at [156, 179] on button "加入" at bounding box center [152, 184] width 24 height 12
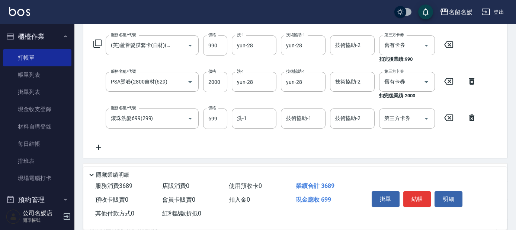
scroll to position [135, 0]
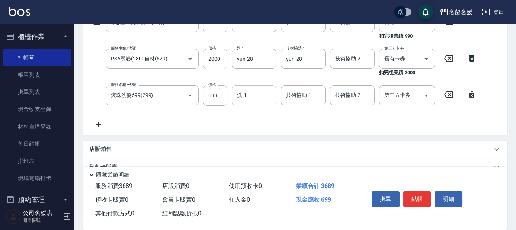
click at [257, 95] on input "洗-1" at bounding box center [254, 95] width 38 height 13
click at [256, 113] on div "yun -28" at bounding box center [254, 114] width 45 height 12
type input "yun-28"
click at [298, 95] on div "技術協助-1 技術協助-1" at bounding box center [303, 95] width 45 height 20
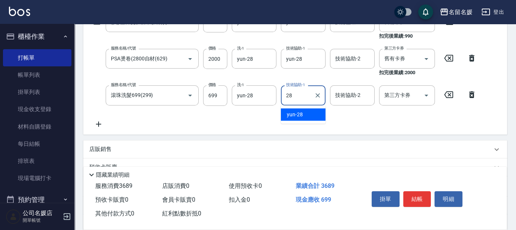
click at [307, 113] on div "yun -28" at bounding box center [303, 114] width 45 height 12
type input "yun-28"
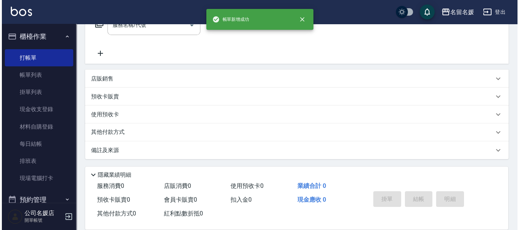
scroll to position [0, 0]
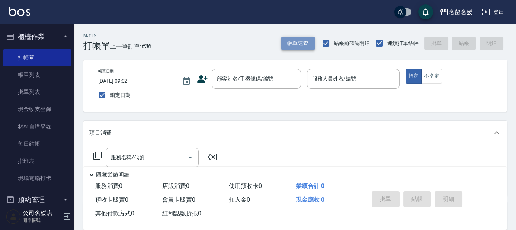
click at [294, 41] on button "帳單速查" at bounding box center [297, 43] width 33 height 14
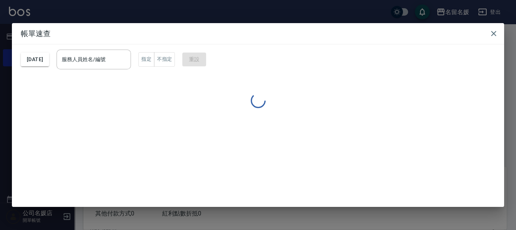
click at [114, 62] on div "服務人員姓名/編號 服務人員姓名/編號" at bounding box center [94, 59] width 74 height 20
click at [103, 60] on label "服務人員姓名/編號" at bounding box center [84, 58] width 44 height 7
click at [103, 60] on input "服務人員姓名/編號" at bounding box center [94, 59] width 68 height 13
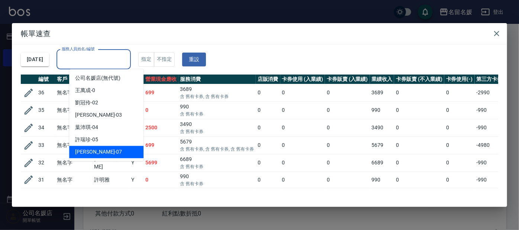
click at [101, 153] on div "[PERSON_NAME] -07" at bounding box center [106, 151] width 74 height 12
type input "[PERSON_NAME]-07"
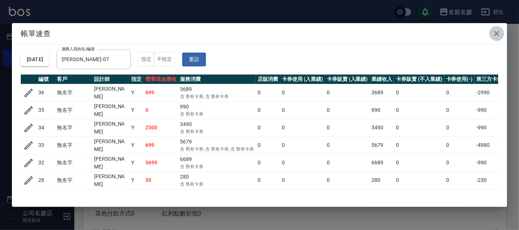
click at [494, 32] on icon "button" at bounding box center [497, 33] width 9 height 9
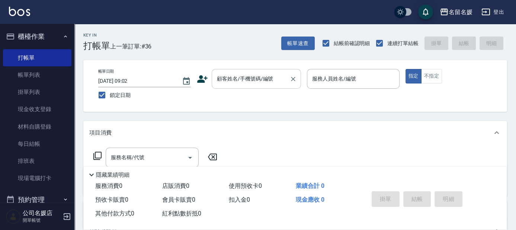
click at [235, 76] on input "顧客姓名/手機號碼/編號" at bounding box center [250, 78] width 71 height 13
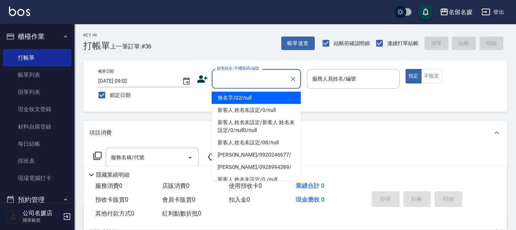
click at [248, 98] on li "無名字/02/null" at bounding box center [256, 98] width 89 height 12
type input "無名字/02/null"
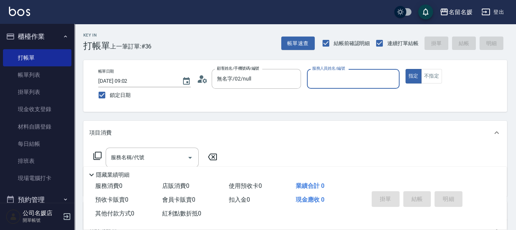
click at [331, 71] on label "服務人員姓名/編號" at bounding box center [328, 68] width 33 height 6
click at [331, 75] on input "服務人員姓名/編號" at bounding box center [353, 78] width 86 height 13
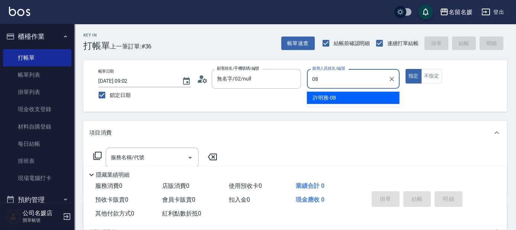
click at [331, 93] on div "[PERSON_NAME]-08" at bounding box center [353, 98] width 93 height 12
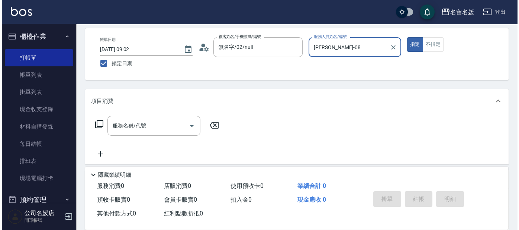
scroll to position [33, 0]
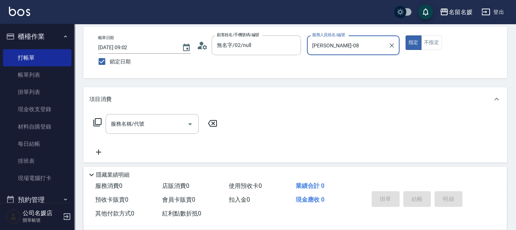
type input "[PERSON_NAME]-08"
click at [97, 121] on icon at bounding box center [97, 122] width 9 height 9
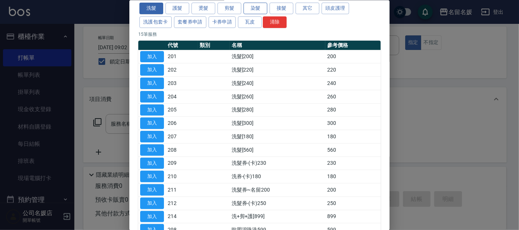
click at [253, 3] on button "染髮" at bounding box center [256, 9] width 24 height 12
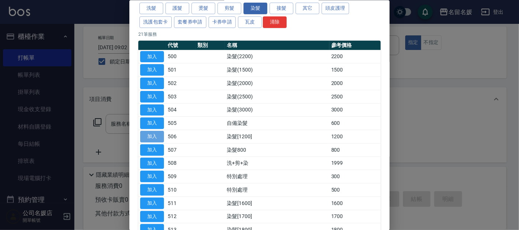
click at [158, 136] on button "加入" at bounding box center [152, 137] width 24 height 12
type input "染髮[1200](506)"
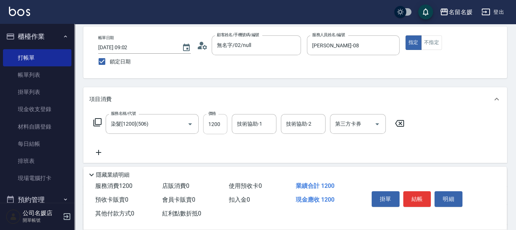
click at [223, 122] on input "1200" at bounding box center [215, 124] width 24 height 20
type input "999"
click at [251, 121] on div "技術協助-1 技術協助-1" at bounding box center [254, 124] width 45 height 20
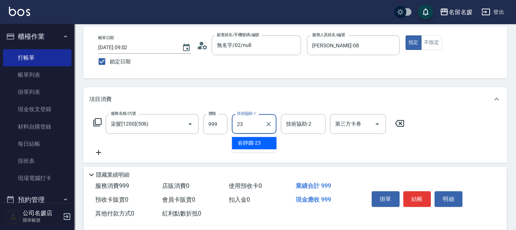
click at [247, 141] on span "[PERSON_NAME]-23" at bounding box center [249, 143] width 23 height 8
type input "[PERSON_NAME]-23"
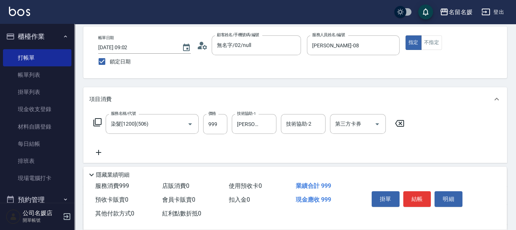
click at [97, 152] on icon at bounding box center [98, 152] width 19 height 9
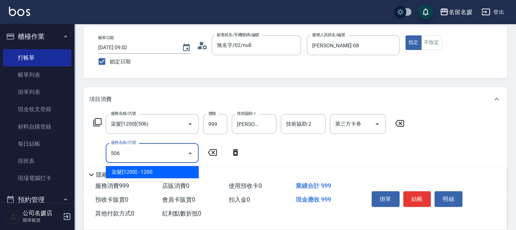
click at [138, 171] on span "染髮[1200] - 1200" at bounding box center [152, 172] width 93 height 12
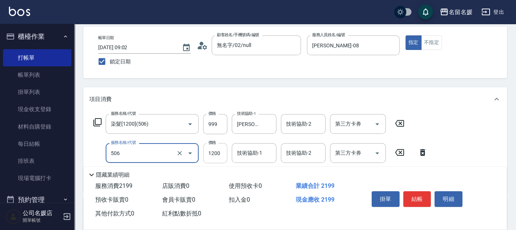
click at [223, 153] on input "1200" at bounding box center [215, 153] width 24 height 20
type input "染髮[1200](506)"
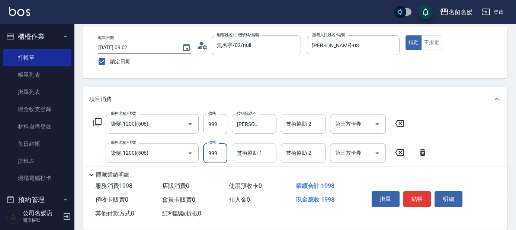
type input "999"
drag, startPoint x: 250, startPoint y: 151, endPoint x: 251, endPoint y: 145, distance: 5.7
click at [250, 151] on div "技術協助-1 技術協助-1" at bounding box center [254, 153] width 45 height 20
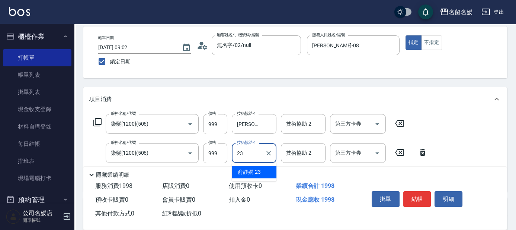
click at [259, 170] on span "[PERSON_NAME]-23" at bounding box center [249, 172] width 23 height 8
type input "[PERSON_NAME]-23"
click at [422, 196] on button "結帳" at bounding box center [417, 199] width 28 height 16
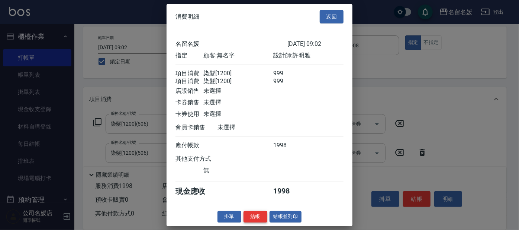
click at [255, 222] on button "結帳" at bounding box center [256, 217] width 24 height 12
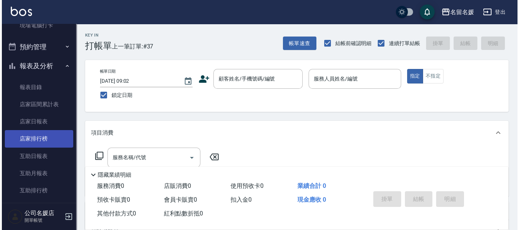
scroll to position [169, 0]
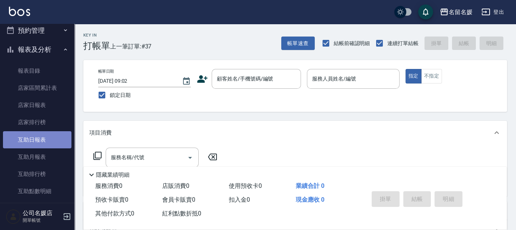
click at [42, 140] on link "互助日報表" at bounding box center [37, 139] width 68 height 17
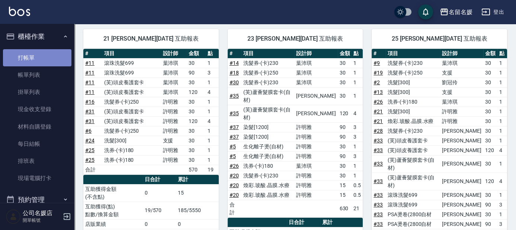
click at [41, 57] on link "打帳單" at bounding box center [37, 57] width 68 height 17
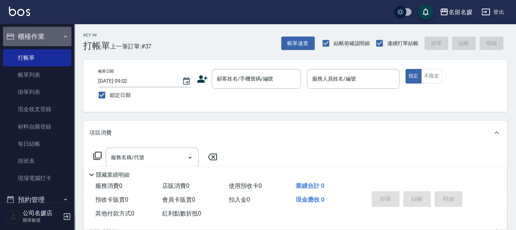
drag, startPoint x: 64, startPoint y: 33, endPoint x: 63, endPoint y: 24, distance: 9.4
click at [64, 29] on button "櫃檯作業" at bounding box center [37, 36] width 68 height 19
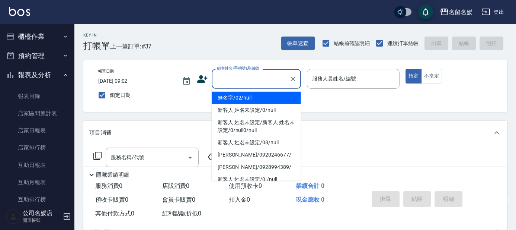
click at [254, 74] on input "顧客姓名/手機號碼/編號" at bounding box center [250, 78] width 71 height 13
click at [271, 96] on li "無名字/02/null" at bounding box center [256, 98] width 89 height 12
type input "無名字/02/null"
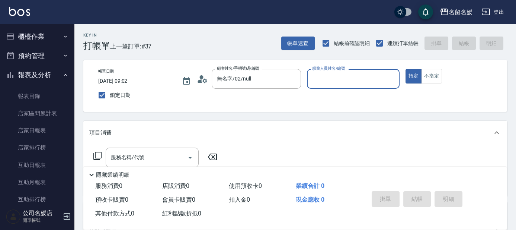
click at [325, 76] on input "服務人員姓名/編號" at bounding box center [353, 78] width 86 height 13
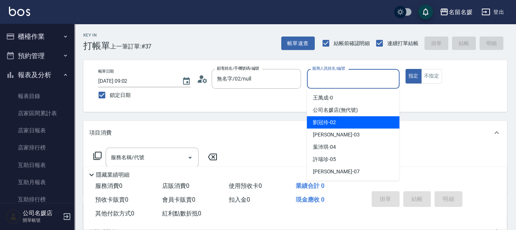
click at [325, 122] on span "[PERSON_NAME]-02" at bounding box center [324, 122] width 23 height 8
type input "[PERSON_NAME]-02"
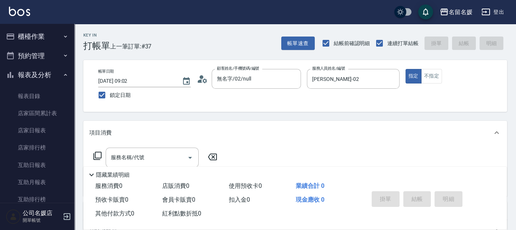
click at [96, 153] on icon at bounding box center [97, 155] width 9 height 9
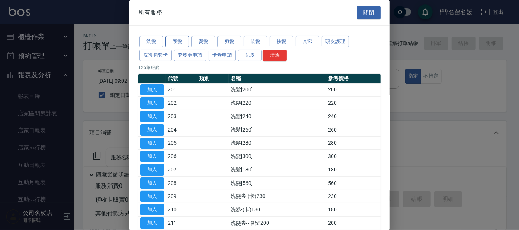
click at [179, 41] on button "護髮" at bounding box center [178, 42] width 24 height 12
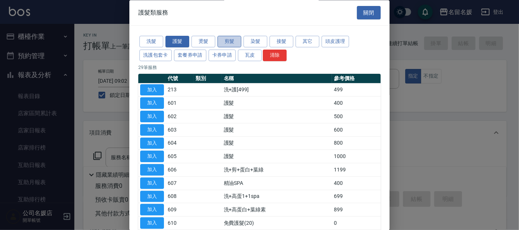
click at [233, 39] on button "剪髮" at bounding box center [230, 42] width 24 height 12
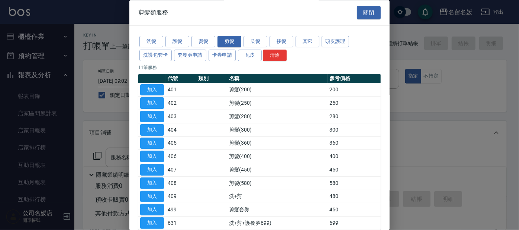
scroll to position [39, 0]
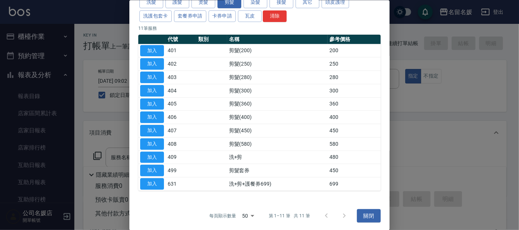
drag, startPoint x: 150, startPoint y: 140, endPoint x: 273, endPoint y: 139, distance: 123.1
click at [151, 140] on button "加入" at bounding box center [152, 144] width 24 height 12
type input "剪髮(580)(408)"
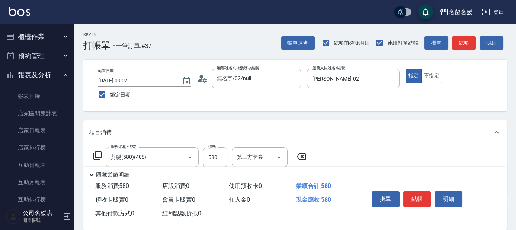
scroll to position [33, 0]
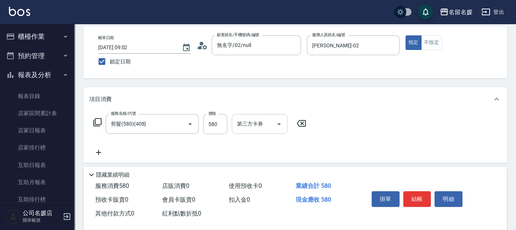
click at [255, 123] on div "第三方卡券 第三方卡券" at bounding box center [260, 124] width 56 height 20
click at [416, 198] on button "結帳" at bounding box center [417, 199] width 28 height 16
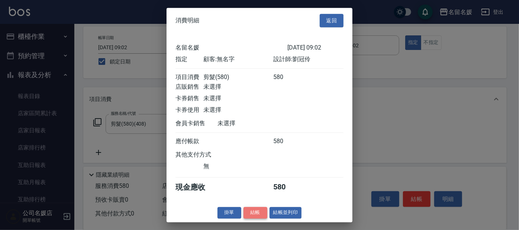
click at [262, 217] on button "結帳" at bounding box center [256, 212] width 24 height 12
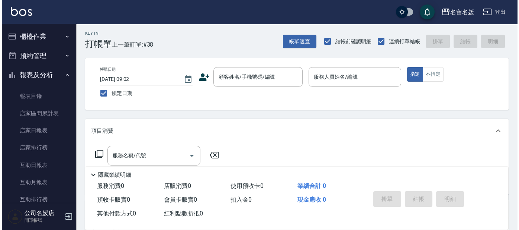
scroll to position [0, 0]
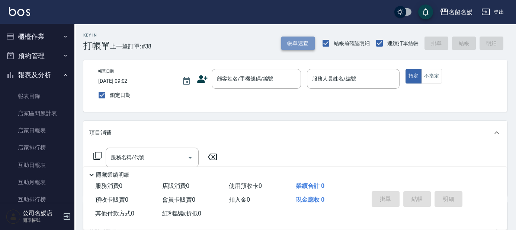
click at [285, 44] on button "帳單速查" at bounding box center [297, 43] width 33 height 14
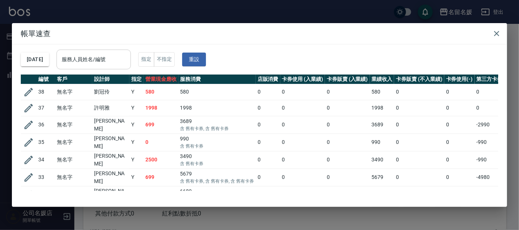
click at [90, 60] on input "服務人員姓名/編號" at bounding box center [94, 59] width 68 height 13
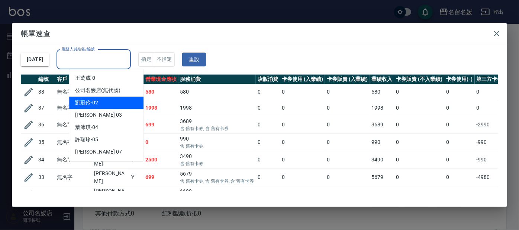
click at [107, 103] on div "[PERSON_NAME]-02" at bounding box center [106, 102] width 74 height 12
type input "[PERSON_NAME]-02"
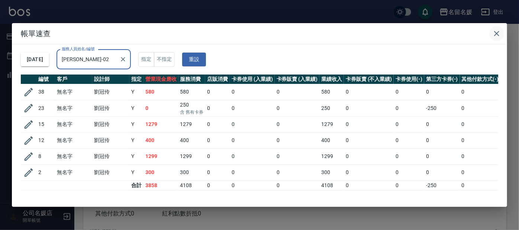
click at [497, 32] on icon "button" at bounding box center [497, 33] width 9 height 9
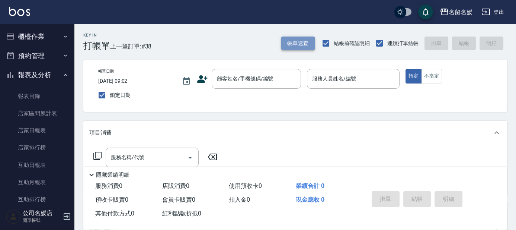
click at [305, 45] on button "帳單速查" at bounding box center [297, 43] width 33 height 14
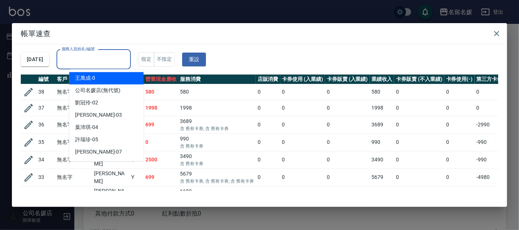
drag, startPoint x: 110, startPoint y: 60, endPoint x: 104, endPoint y: 74, distance: 15.5
click at [109, 60] on input "服務人員姓名/編號" at bounding box center [94, 59] width 68 height 13
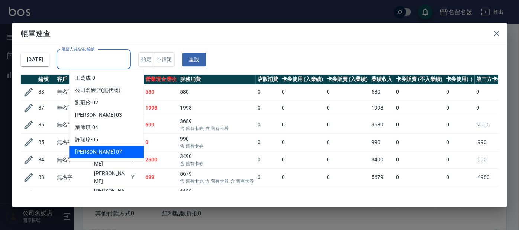
click at [111, 151] on div "[PERSON_NAME] -07" at bounding box center [106, 151] width 74 height 12
type input "[PERSON_NAME]-07"
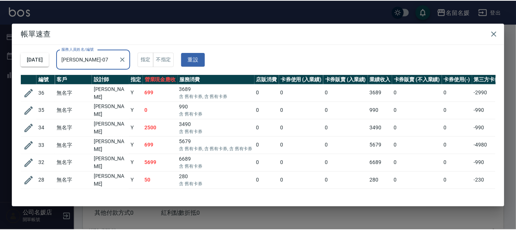
scroll to position [22, 0]
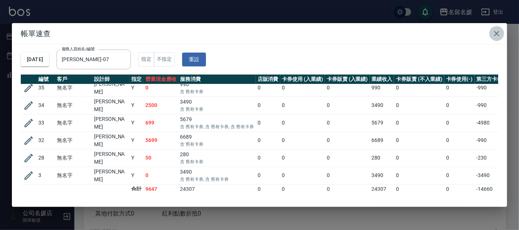
click at [497, 32] on icon "button" at bounding box center [497, 33] width 9 height 9
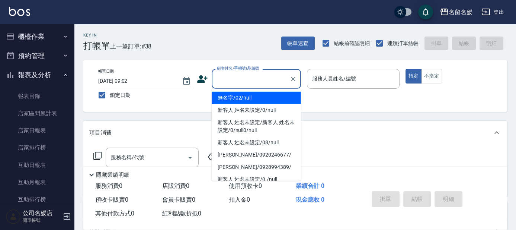
click at [228, 74] on div "顧客姓名/手機號碼/編號 顧客姓名/手機號碼/編號" at bounding box center [256, 79] width 89 height 20
click at [233, 98] on li "無名字/02/null" at bounding box center [256, 98] width 89 height 12
type input "無名字/02/null"
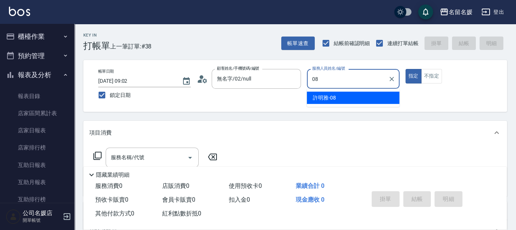
type input "08"
type button "true"
type input "[PERSON_NAME]-08"
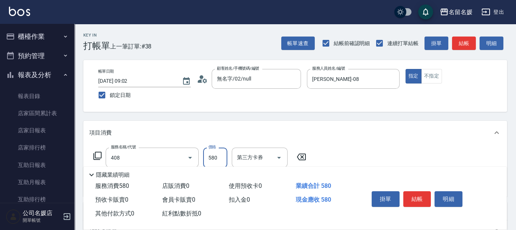
type input "剪髮(580)(408)"
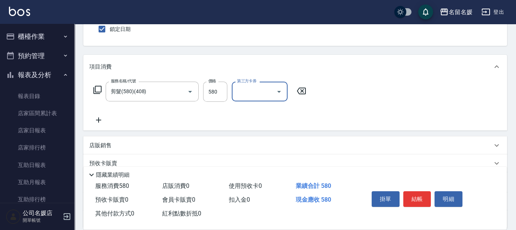
scroll to position [67, 0]
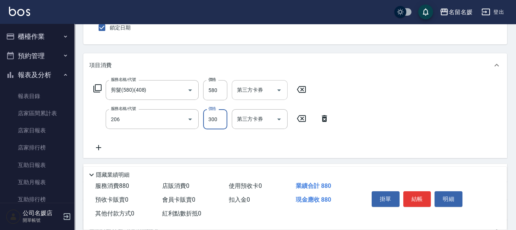
type input "洗髮[300](206)"
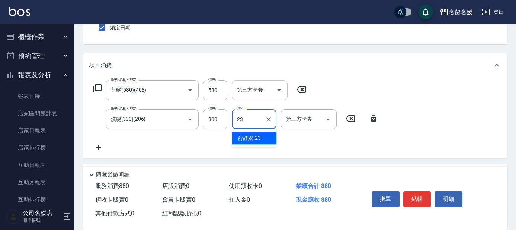
type input "[PERSON_NAME]-23"
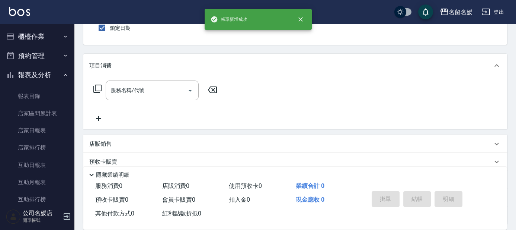
scroll to position [0, 0]
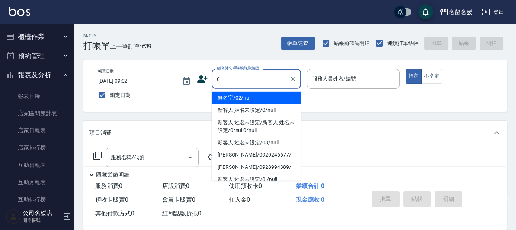
type input "0"
type input "13"
type input "無名字/02/null"
type input "支援-13"
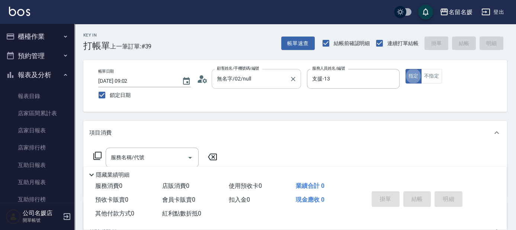
type input "新客人 姓名未設定/0/null"
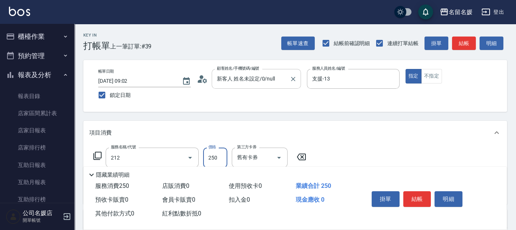
type input "洗髮券-(卡)250(212)"
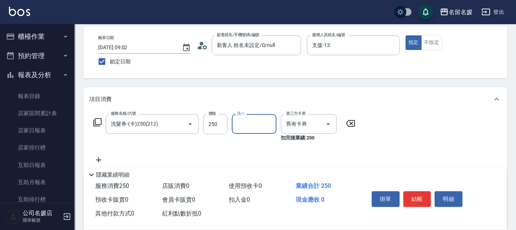
scroll to position [33, 0]
type input "[PERSON_NAME]-21"
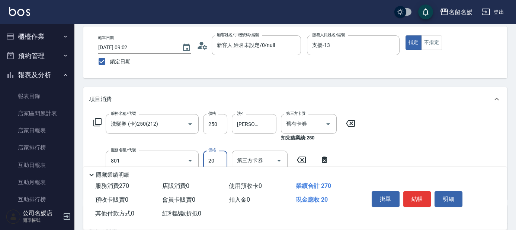
type input "潤絲(801)"
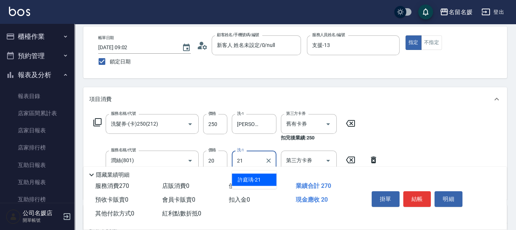
type input "[PERSON_NAME]-21"
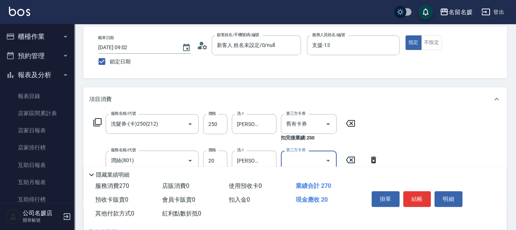
click at [355, 82] on div "Key In 打帳單 上一筆訂單:#39 帳單速查 結帳前確認明細 連續打單結帳 掛單 結帳 明細 帳單日期 [DATE] 09:02 鎖定日期 顧客姓名/手…" at bounding box center [295, 178] width 442 height 377
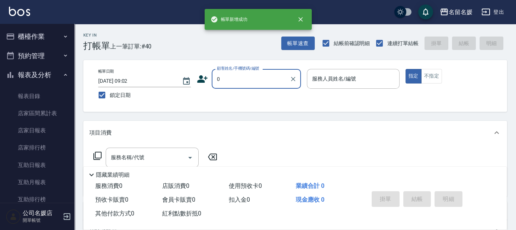
type input "0"
type input "02"
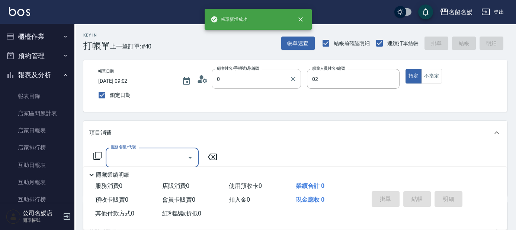
type input "無名字/02/null"
type input "[PERSON_NAME]-02"
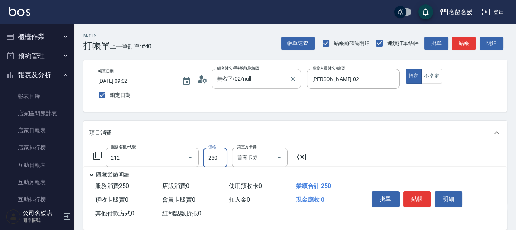
type input "洗髮券-(卡)250(212)"
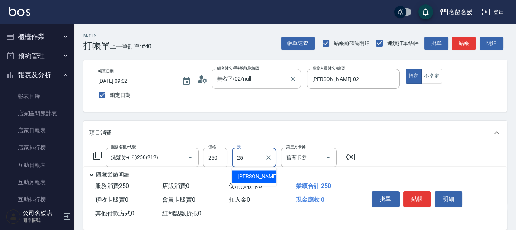
type input "[PERSON_NAME]-25"
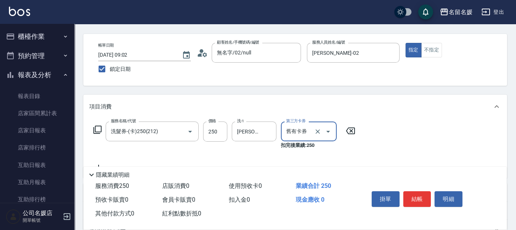
scroll to position [33, 0]
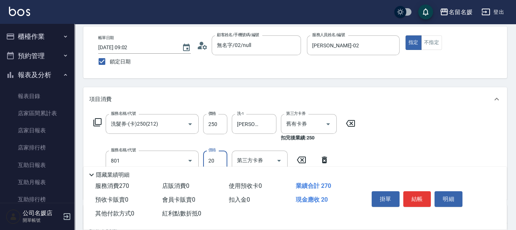
type input "潤絲(801)"
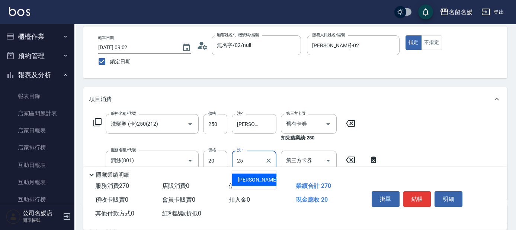
type input "[PERSON_NAME]-25"
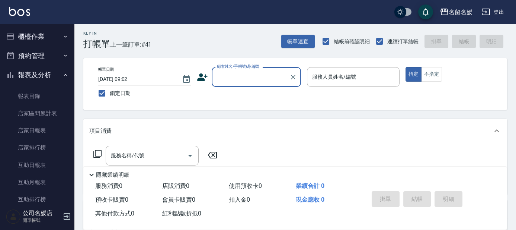
scroll to position [0, 0]
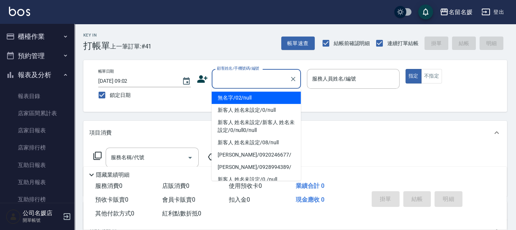
type input "0"
type input "無名字/02/null"
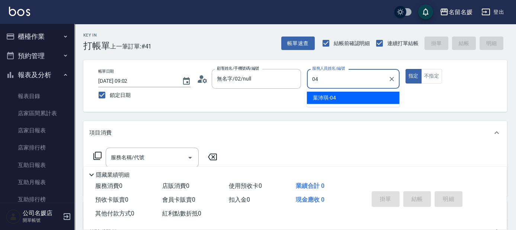
type input "[PERSON_NAME]-04"
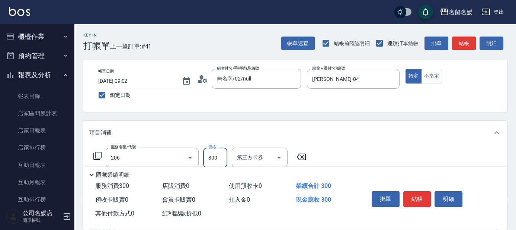
type input "洗髮[300](206)"
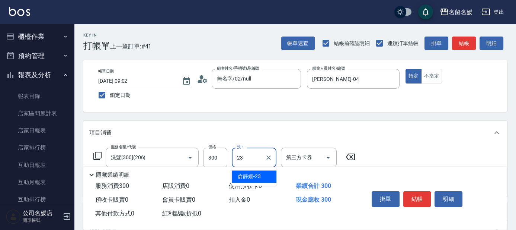
type input "[PERSON_NAME]-23"
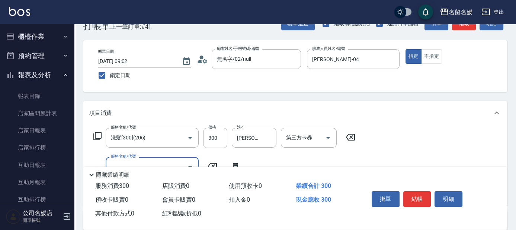
scroll to position [67, 0]
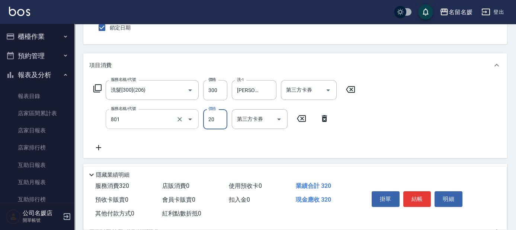
type input "潤絲(801)"
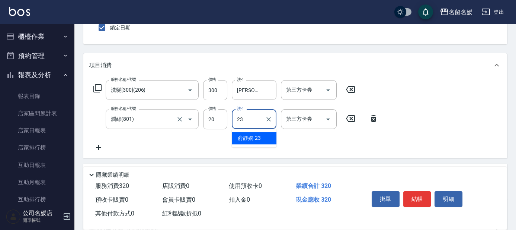
type input "[PERSON_NAME]-23"
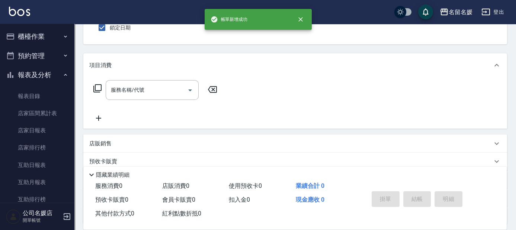
scroll to position [0, 0]
